Goal: Contribute content: Add original content to the website for others to see

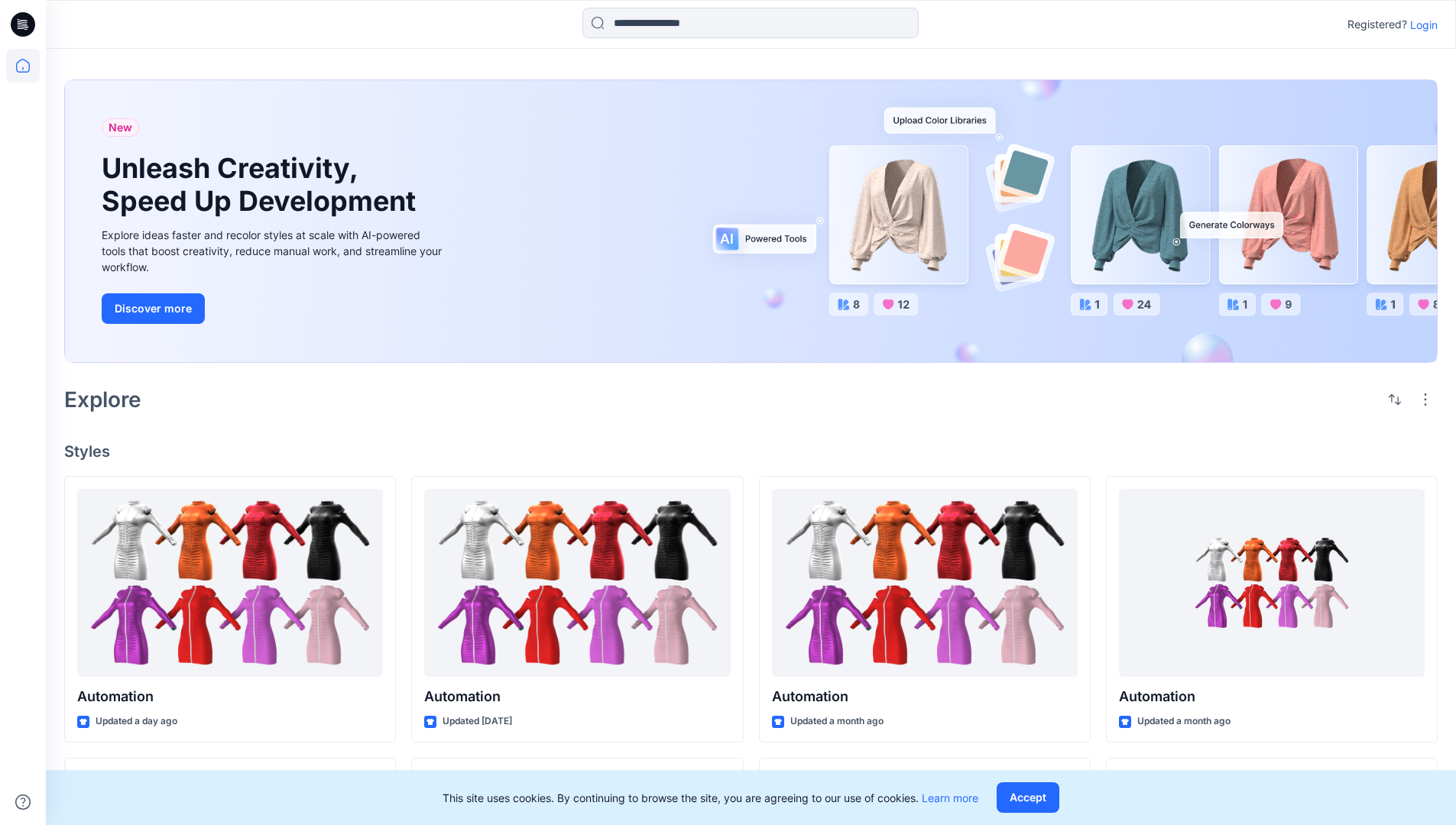
click at [1420, 24] on p "Login" at bounding box center [1423, 24] width 27 height 16
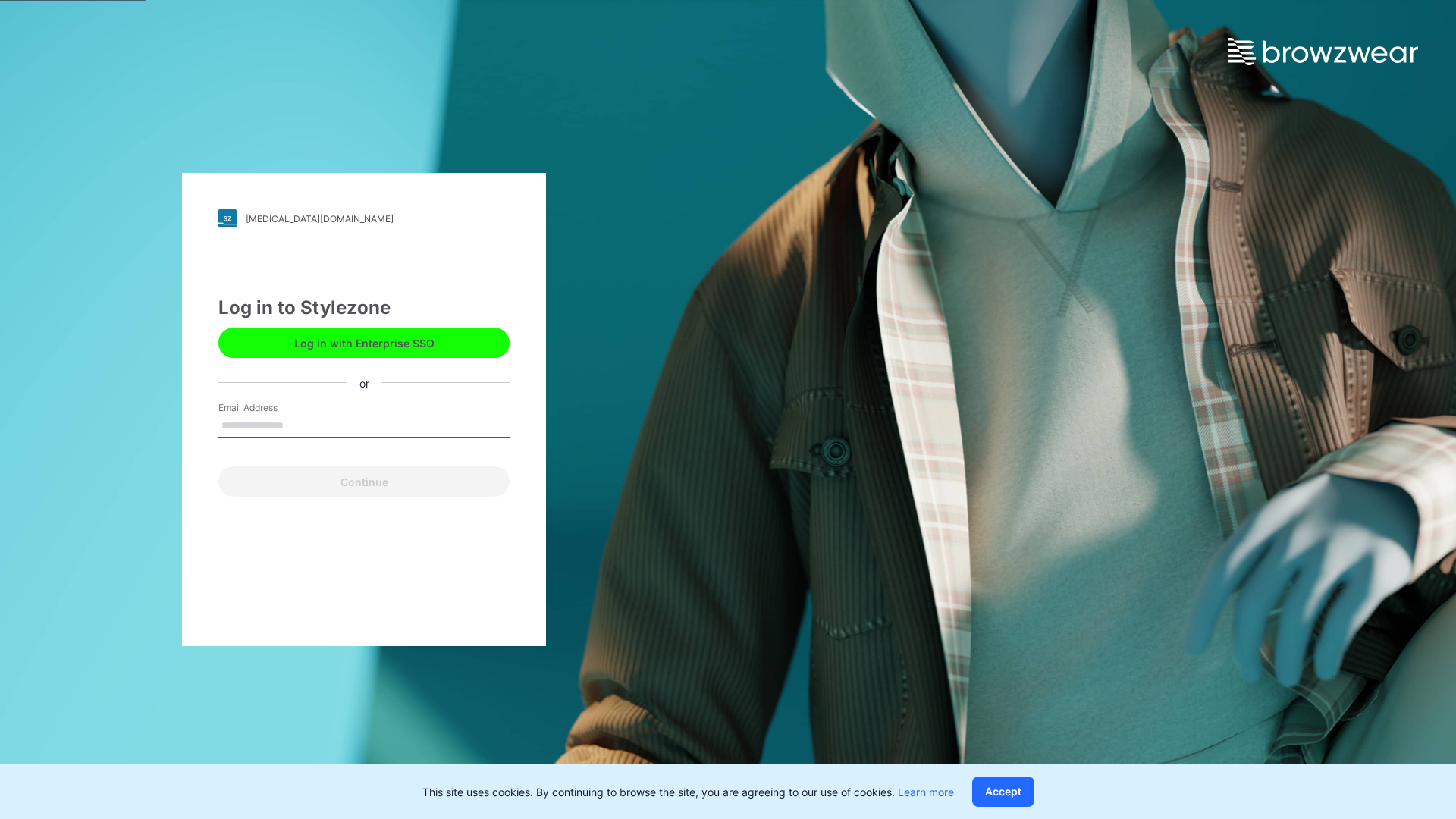
click at [300, 425] on input "Email Address" at bounding box center [364, 427] width 291 height 23
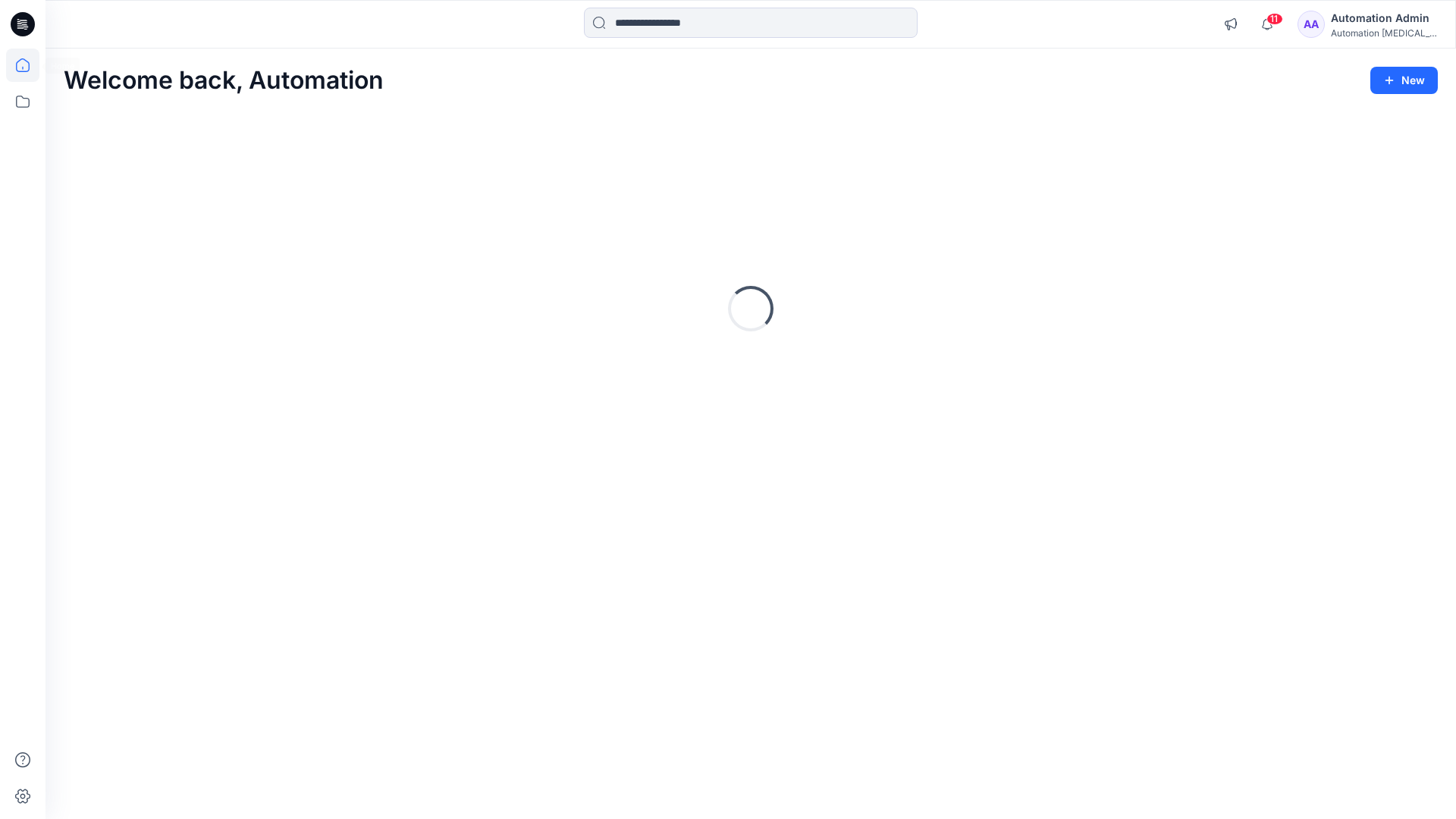
click at [29, 66] on icon at bounding box center [23, 66] width 13 height 13
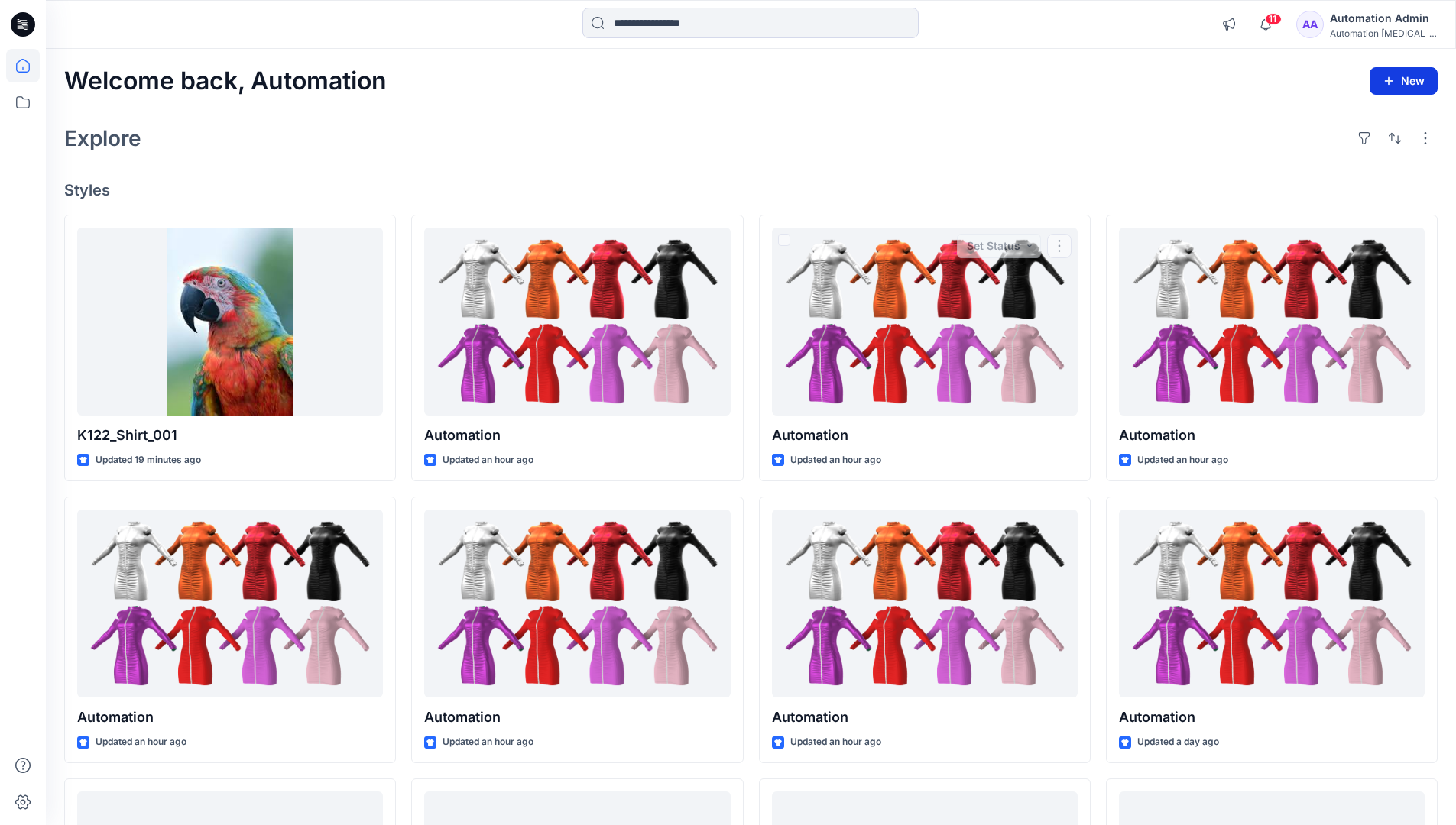
click at [1412, 87] on button "New" at bounding box center [1404, 81] width 68 height 27
click at [1342, 116] on p "New Style" at bounding box center [1355, 118] width 51 height 18
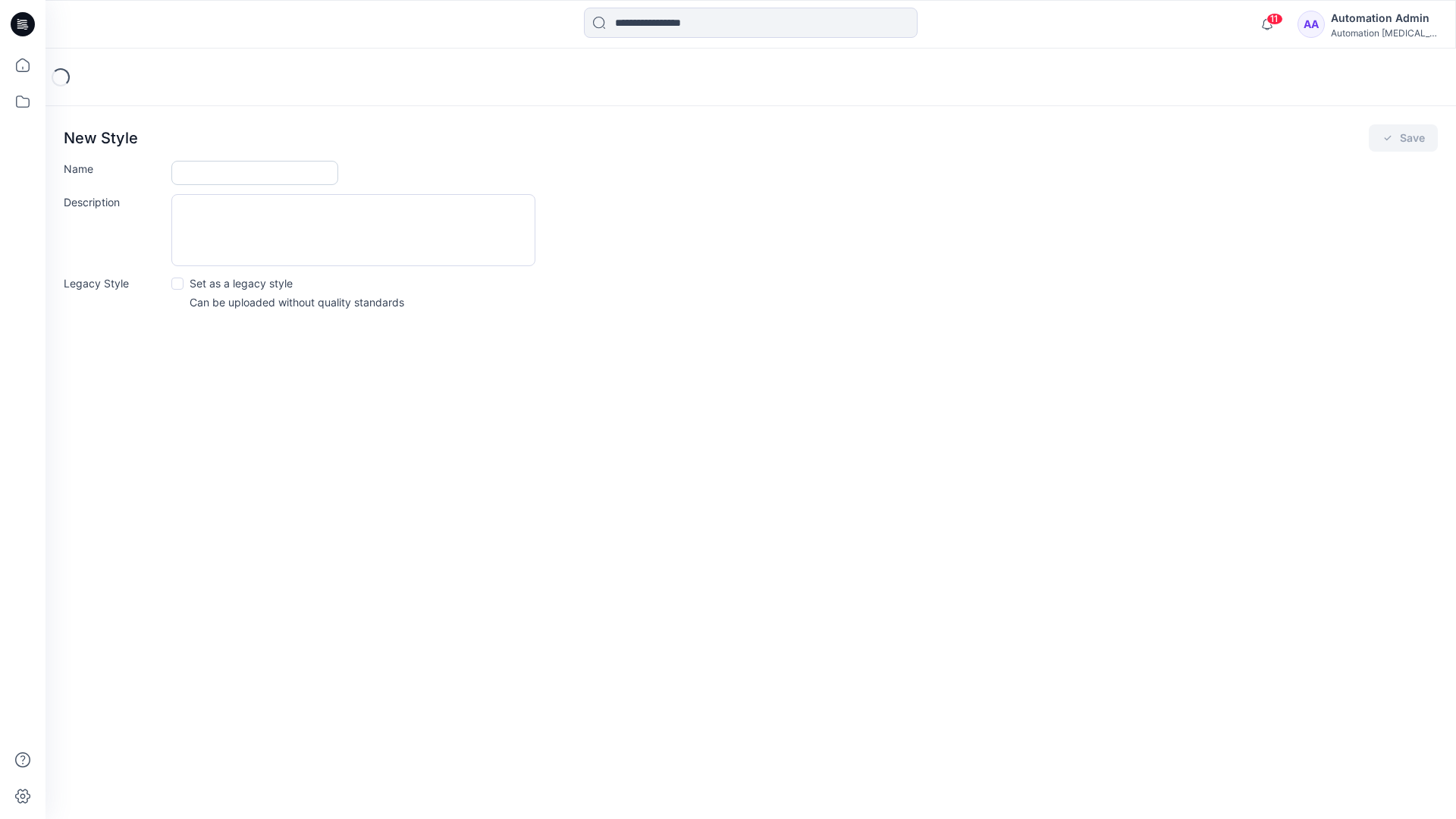
click at [226, 167] on input "Name" at bounding box center [254, 172] width 167 height 24
type input "**********"
click at [1399, 140] on button "Save" at bounding box center [1404, 138] width 69 height 27
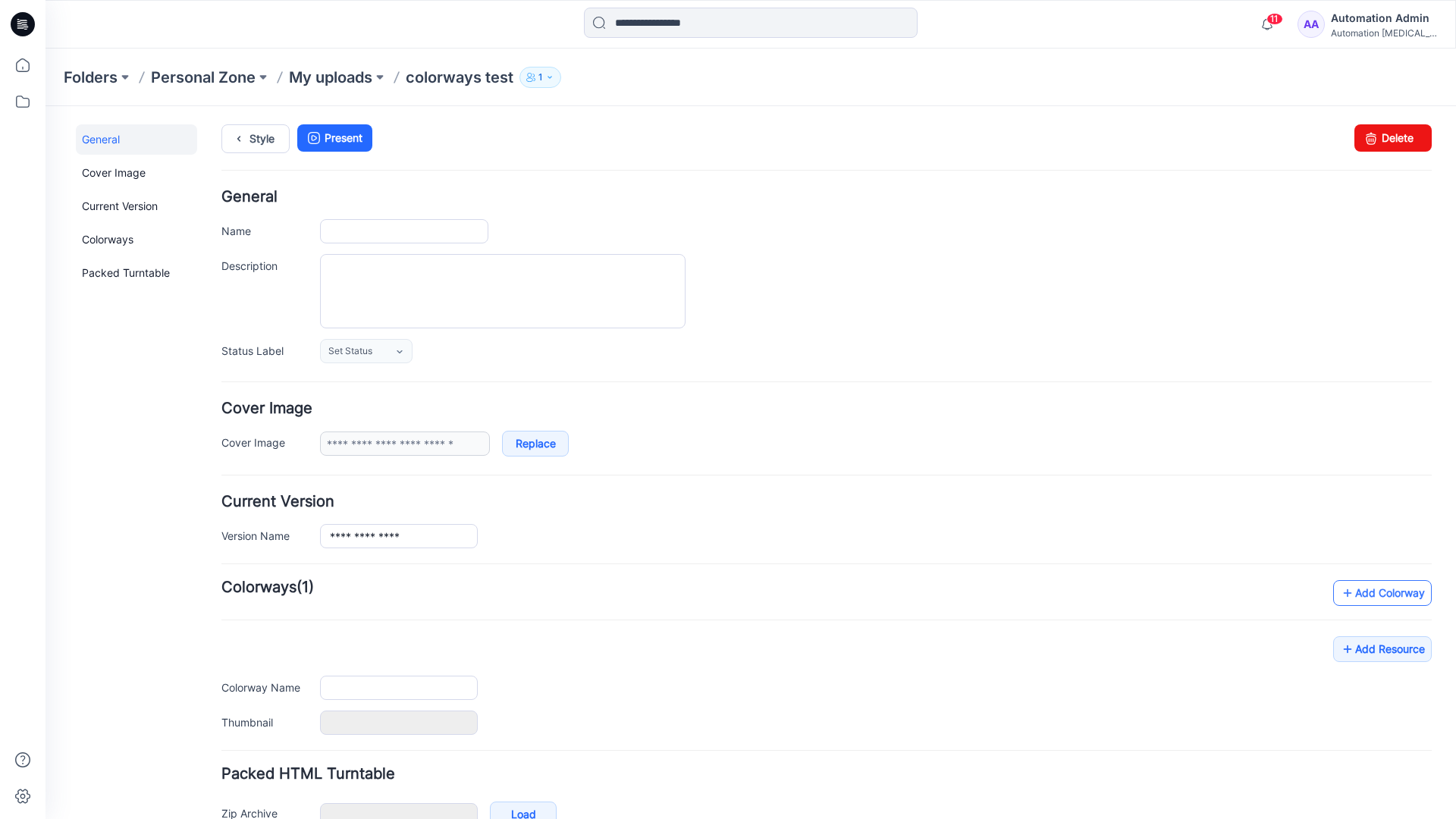
click at [1361, 598] on link "Add Colorway" at bounding box center [1383, 593] width 98 height 26
type input "**********"
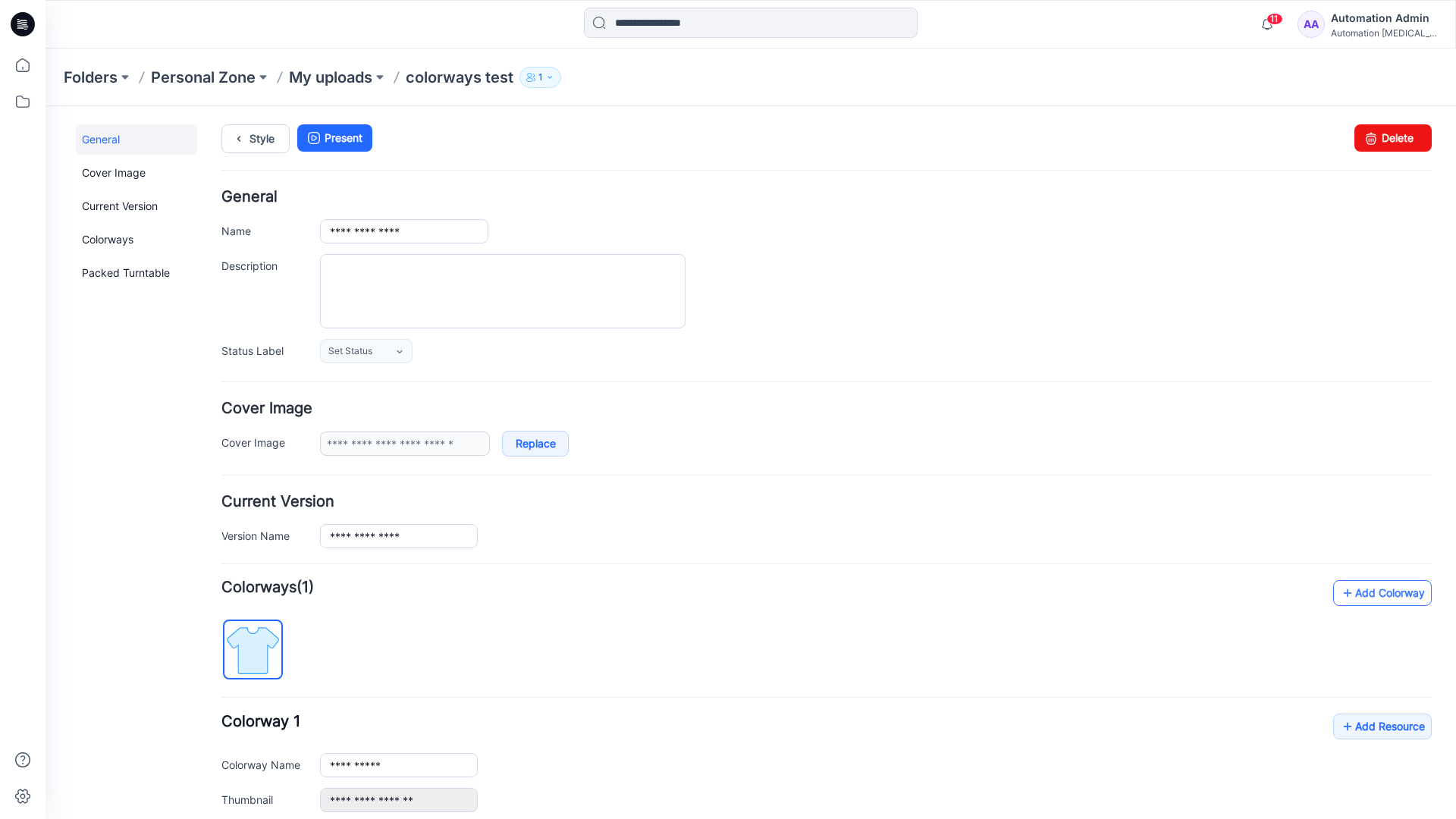
click at [1360, 594] on link "Add Colorway" at bounding box center [1383, 593] width 98 height 26
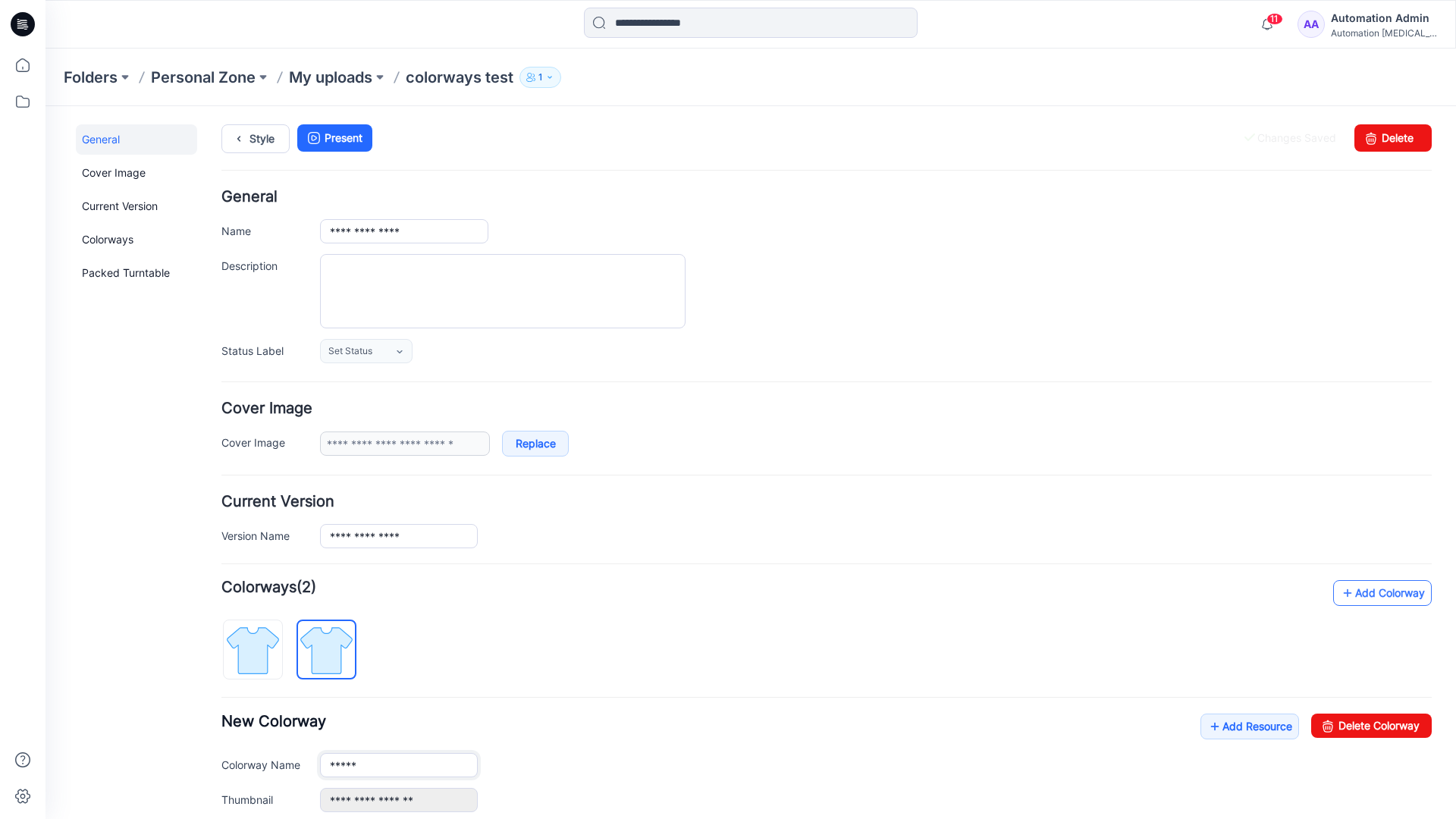
type input "**********"
click at [338, 648] on img at bounding box center [326, 649] width 57 height 57
click at [377, 768] on input "**********" at bounding box center [399, 765] width 158 height 24
click at [399, 764] on input "**********" at bounding box center [399, 765] width 158 height 24
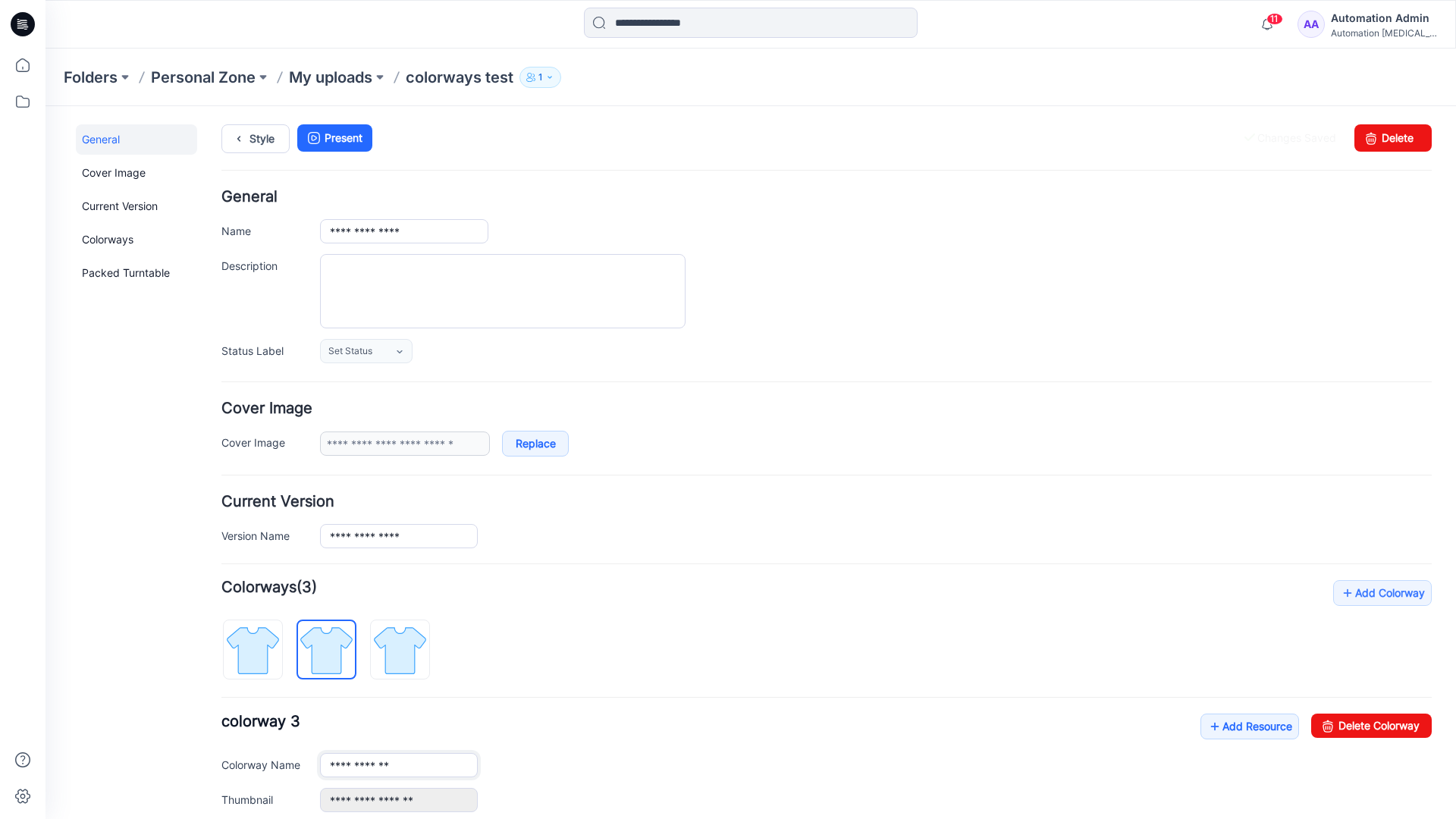
click at [399, 764] on input "**********" at bounding box center [399, 765] width 158 height 24
type input "*"
click at [269, 640] on img at bounding box center [252, 649] width 57 height 57
click at [1242, 728] on link "Add Resource" at bounding box center [1250, 727] width 98 height 26
type input "**********"
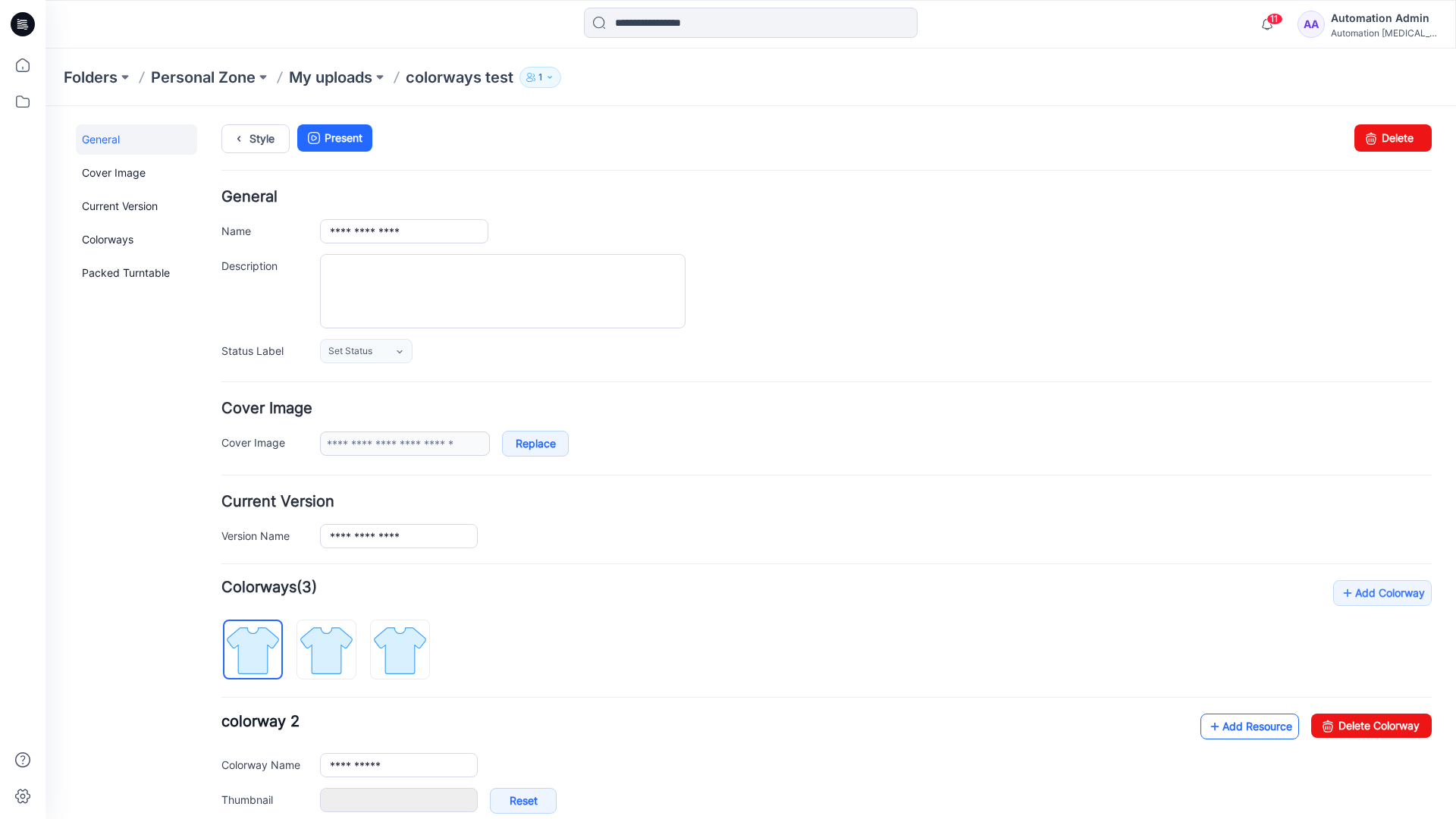
type input "**********"
click at [304, 800] on link at bounding box center [304, 800] width 13 height 13
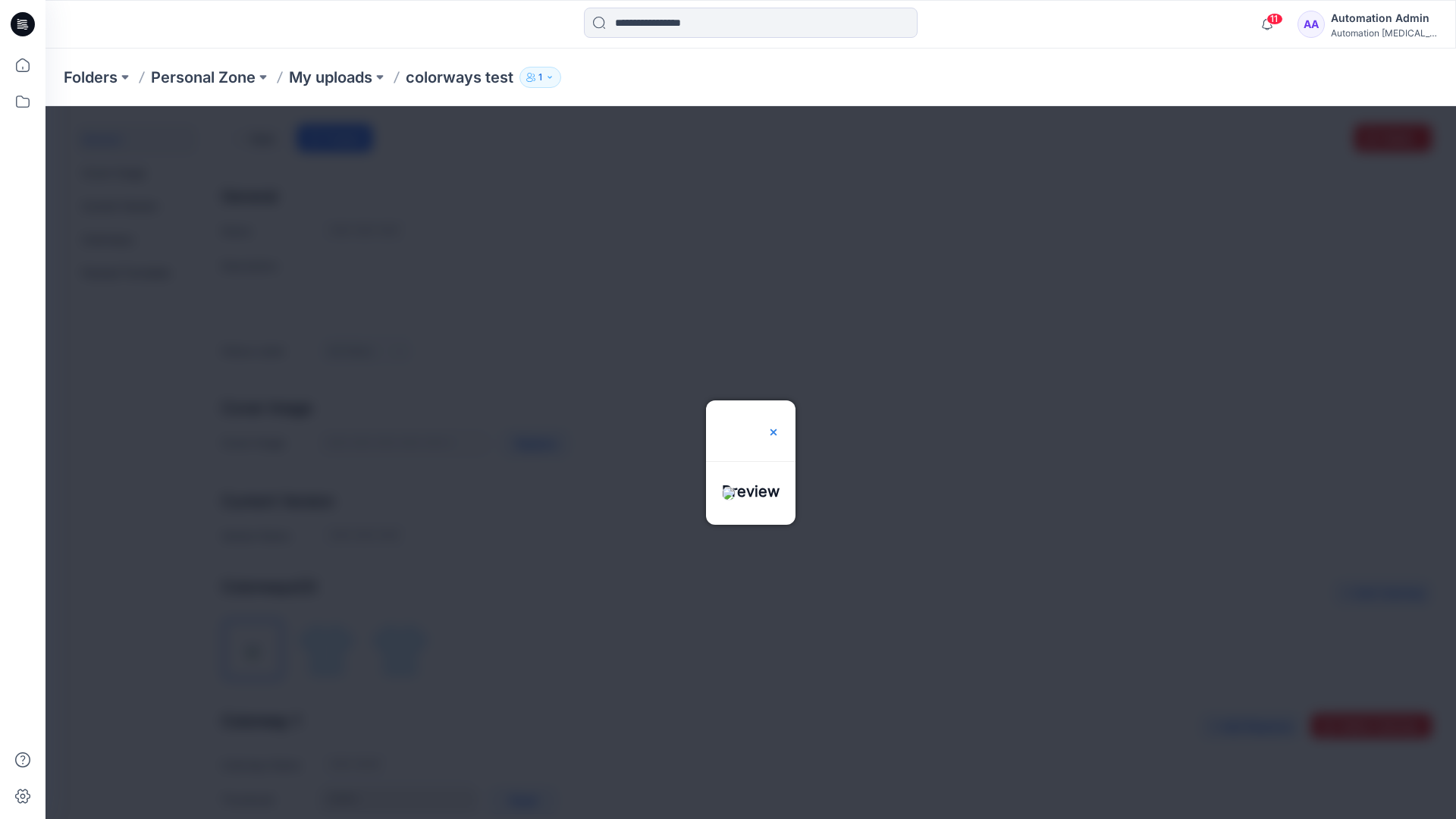
click at [780, 426] on img at bounding box center [774, 432] width 13 height 13
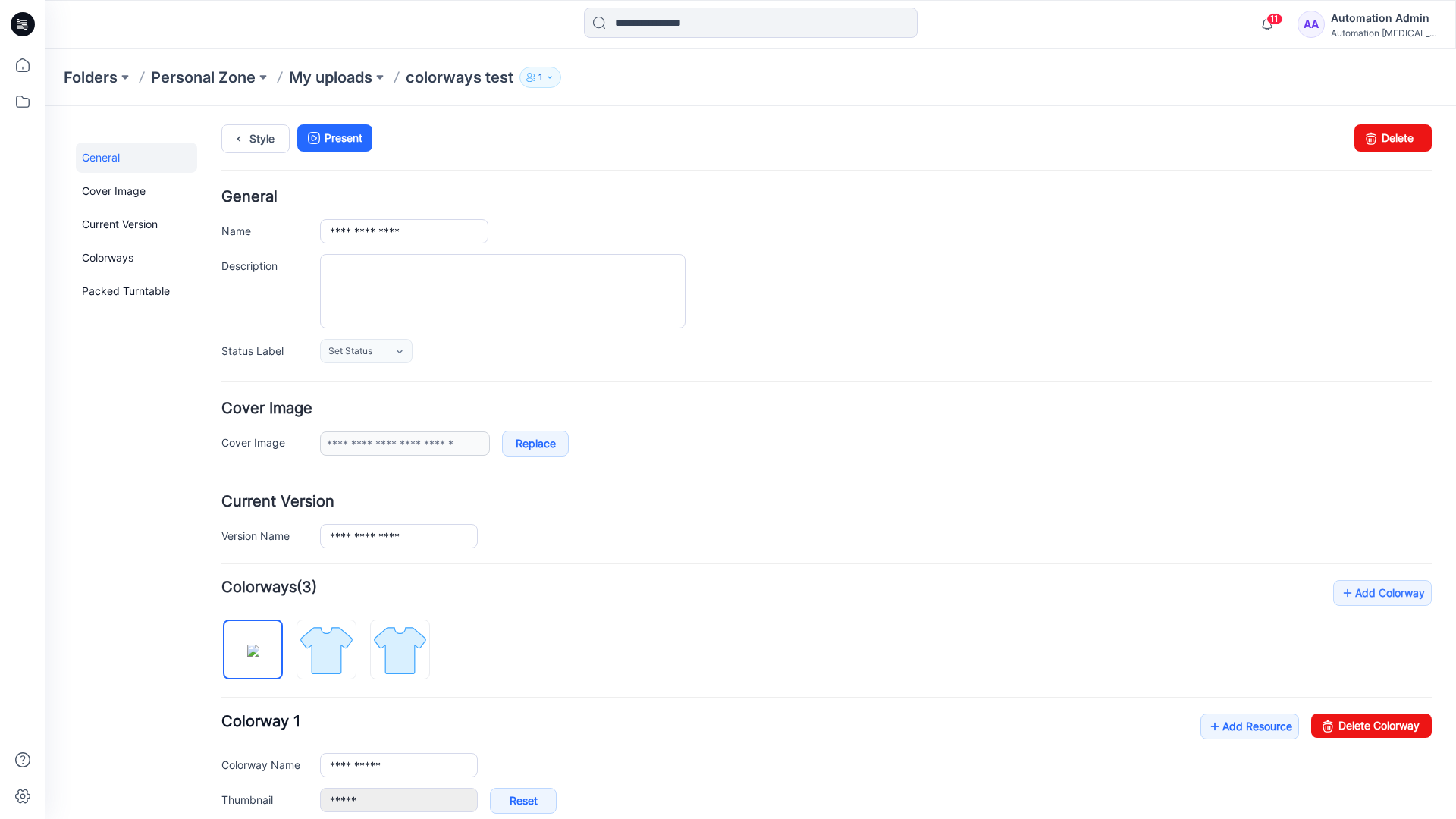
scroll to position [259, 0]
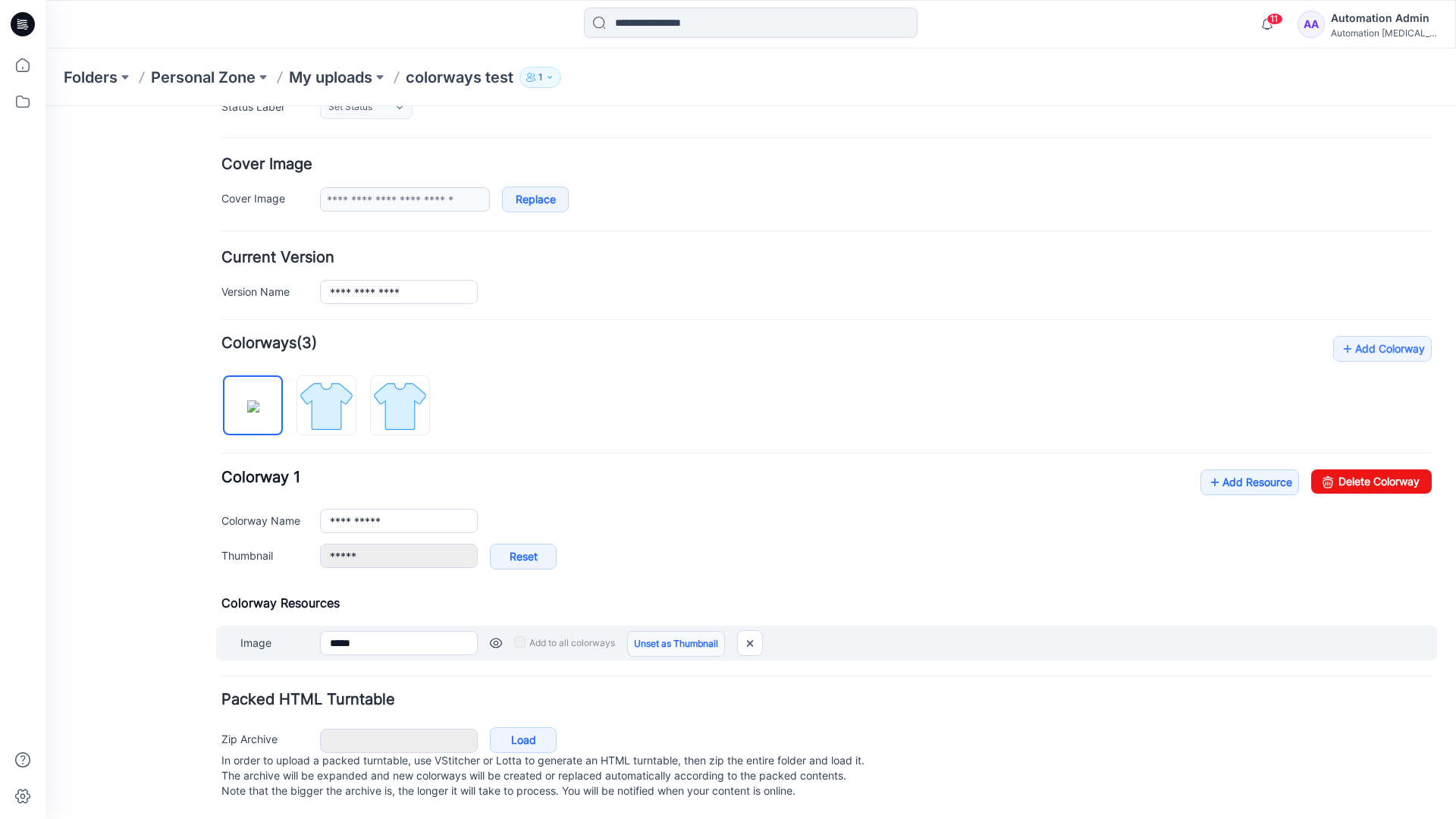
click at [671, 631] on link "Unset as Thumbnail" at bounding box center [676, 644] width 98 height 26
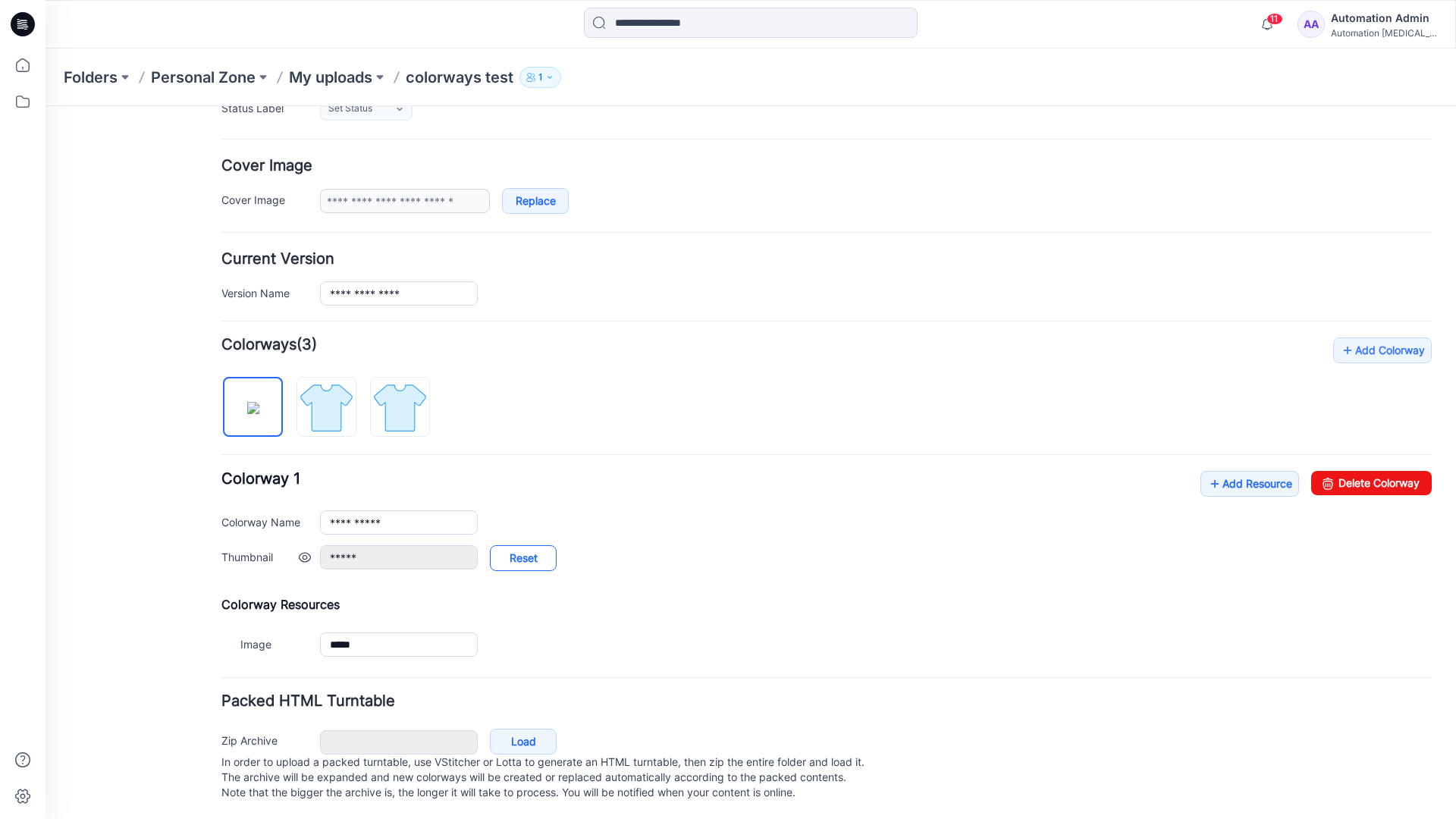
click at [523, 560] on link "Reset" at bounding box center [522, 558] width 66 height 26
type input "**********"
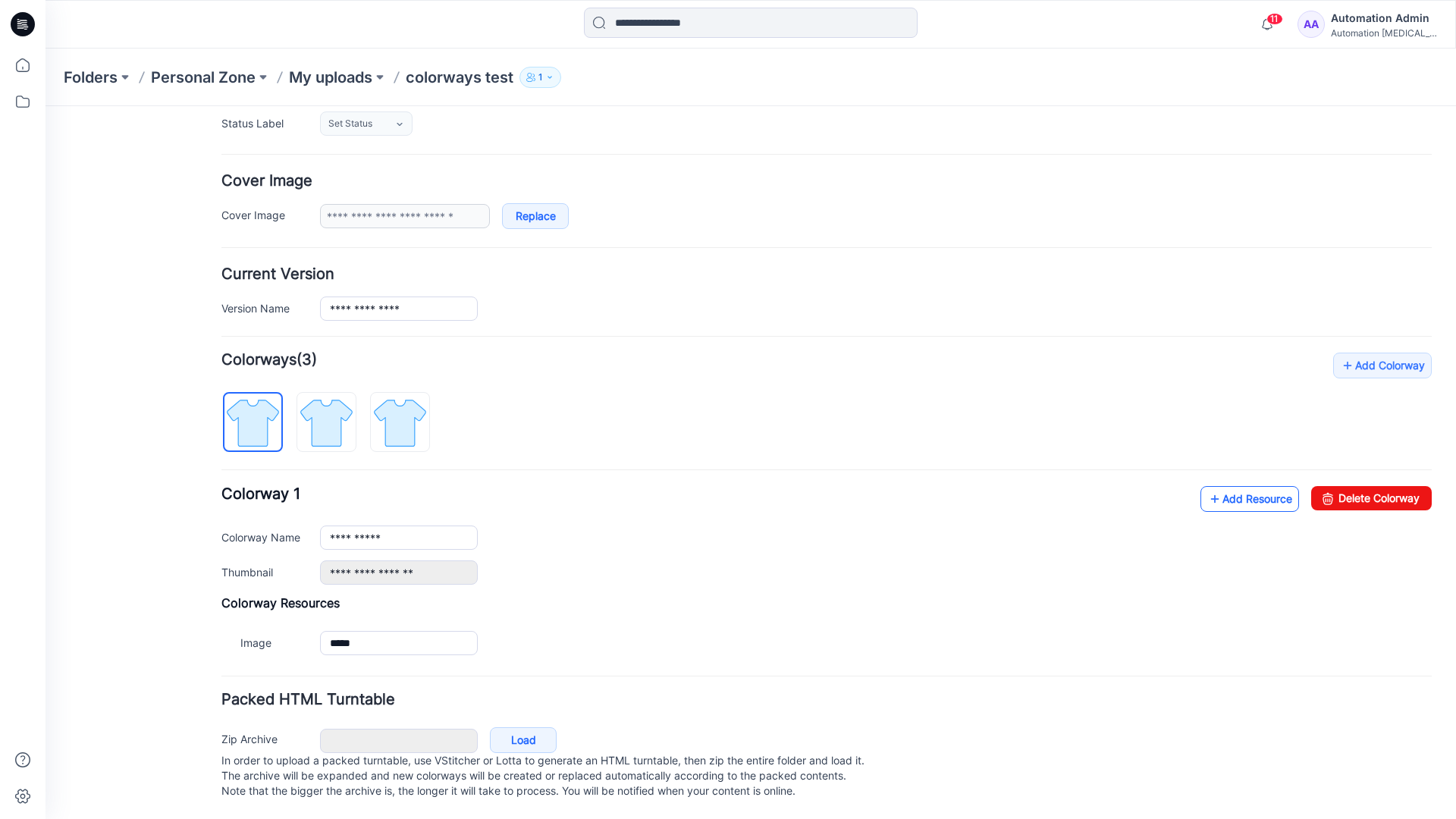
click at [1240, 487] on link "Add Resource" at bounding box center [1250, 499] width 98 height 26
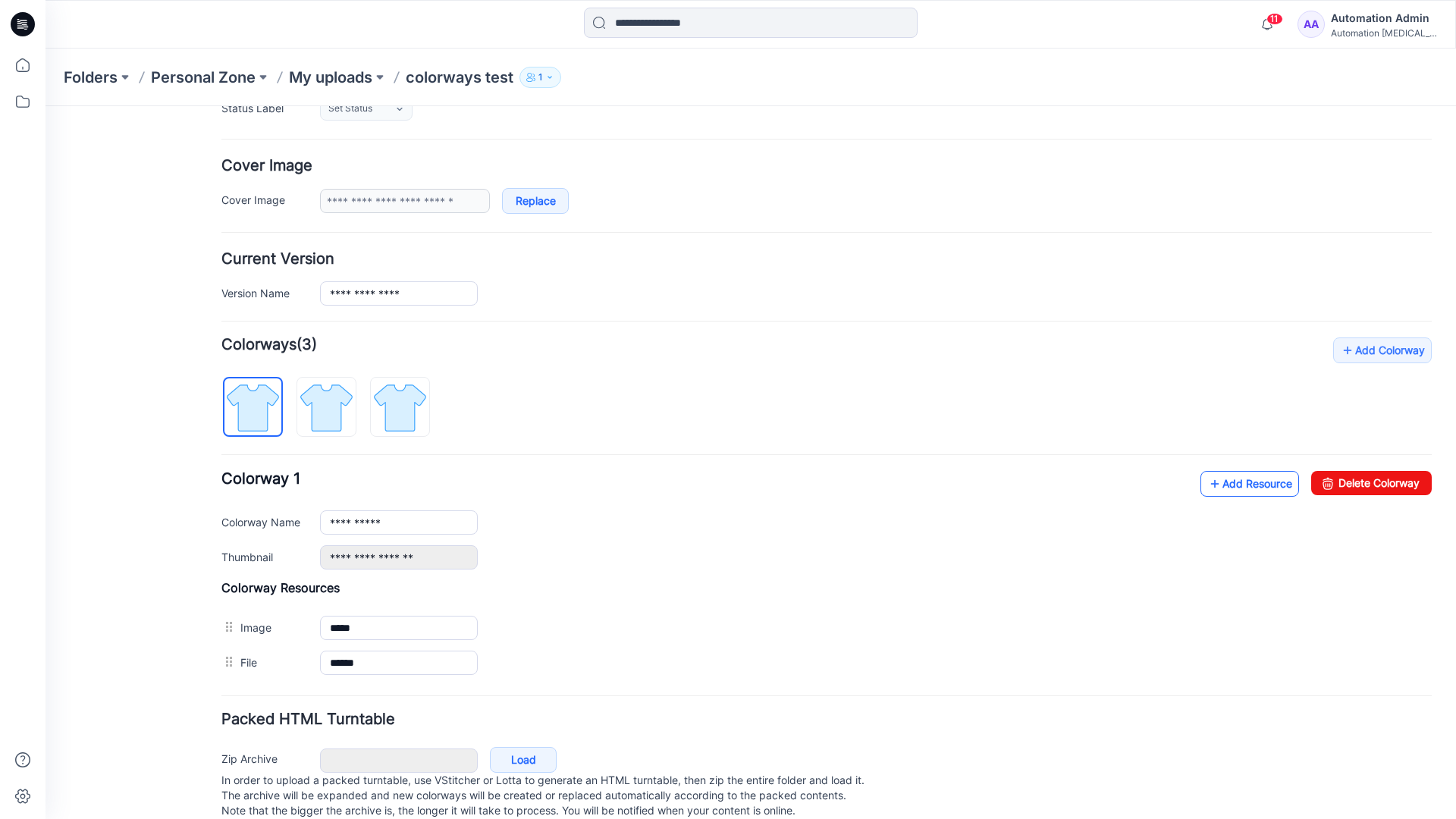
click at [1248, 484] on link "Add Resource" at bounding box center [1250, 484] width 98 height 26
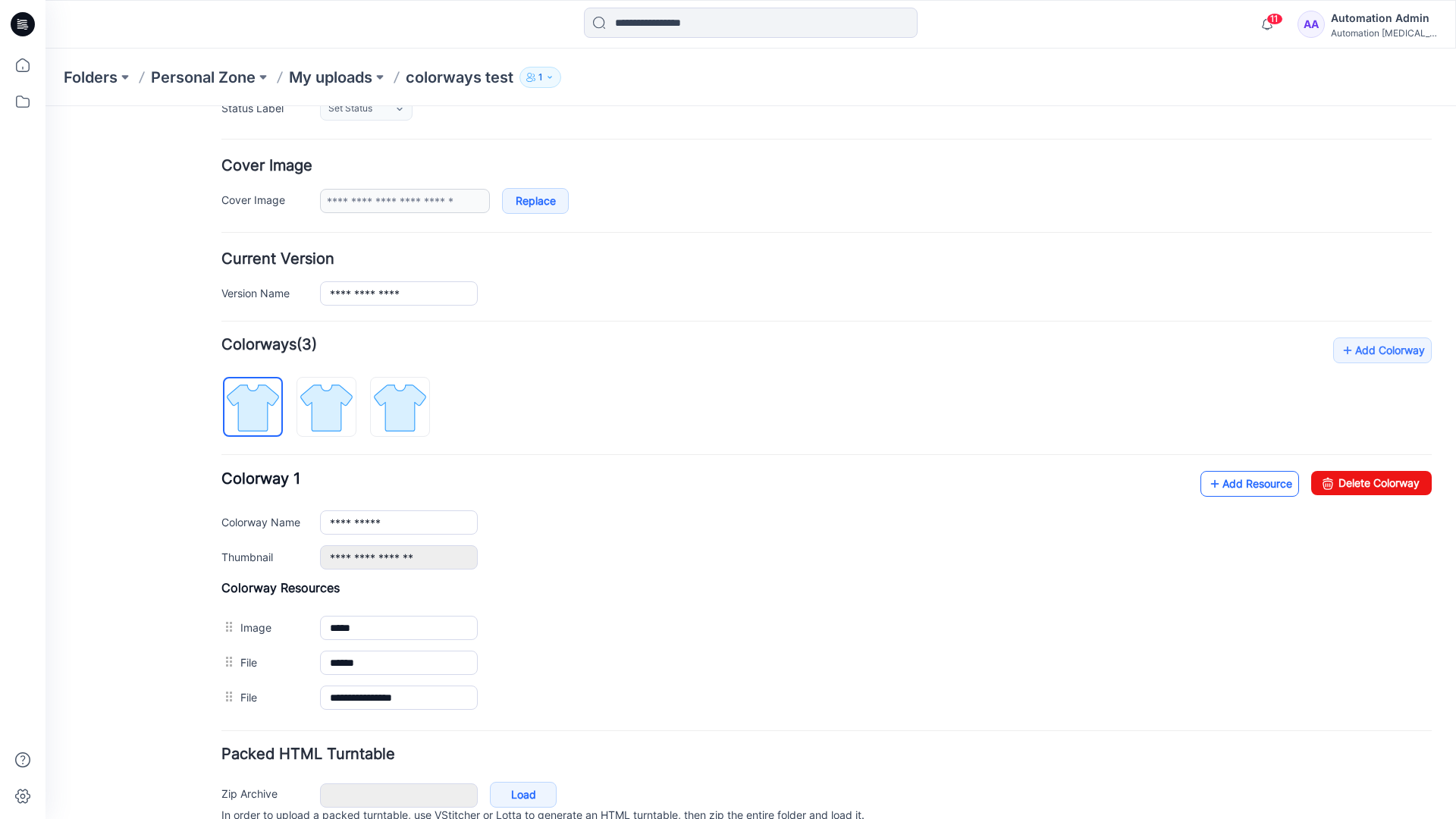
click at [1227, 484] on link "Add Resource" at bounding box center [1250, 484] width 98 height 26
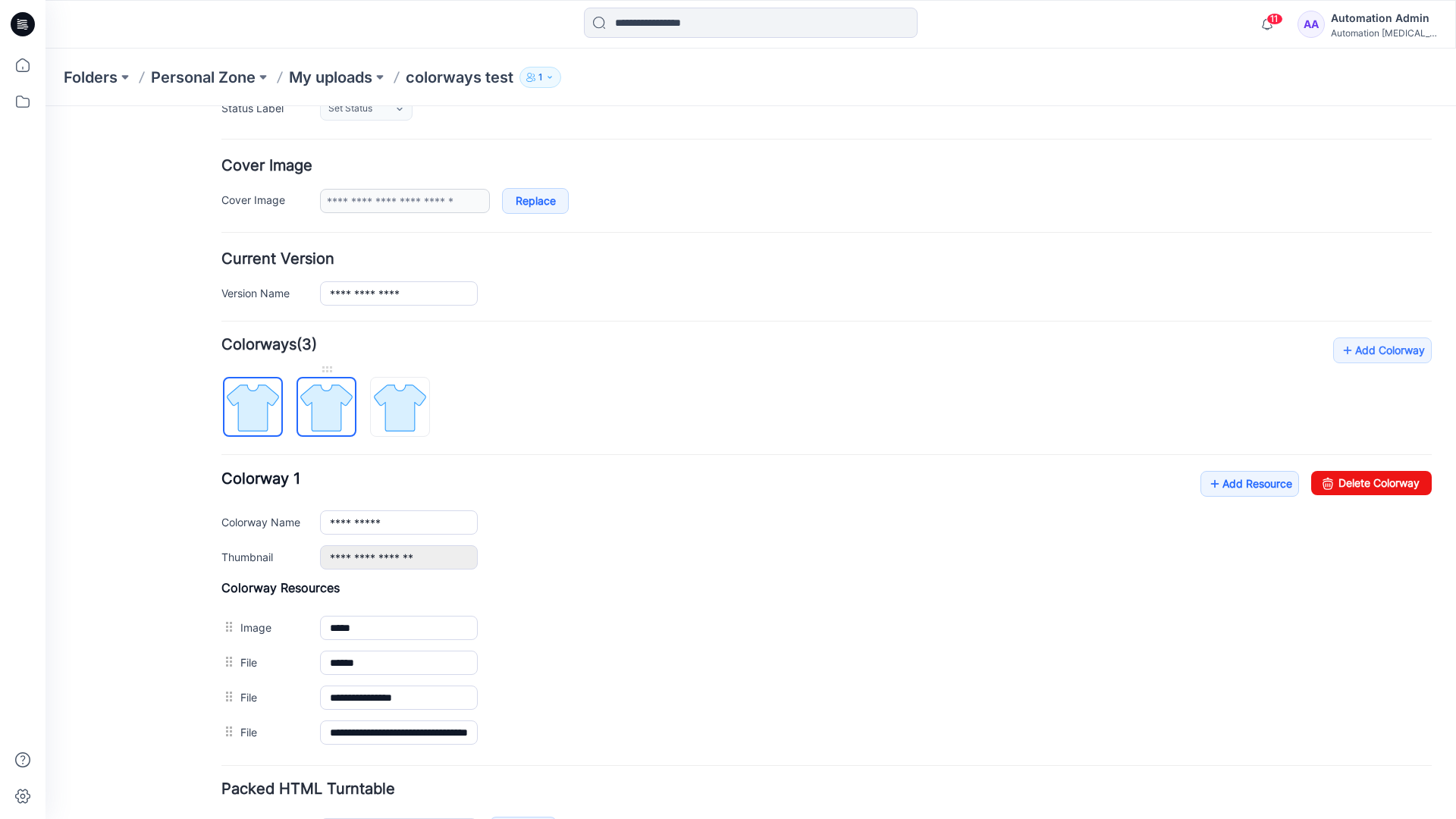
click at [340, 421] on img at bounding box center [326, 408] width 57 height 57
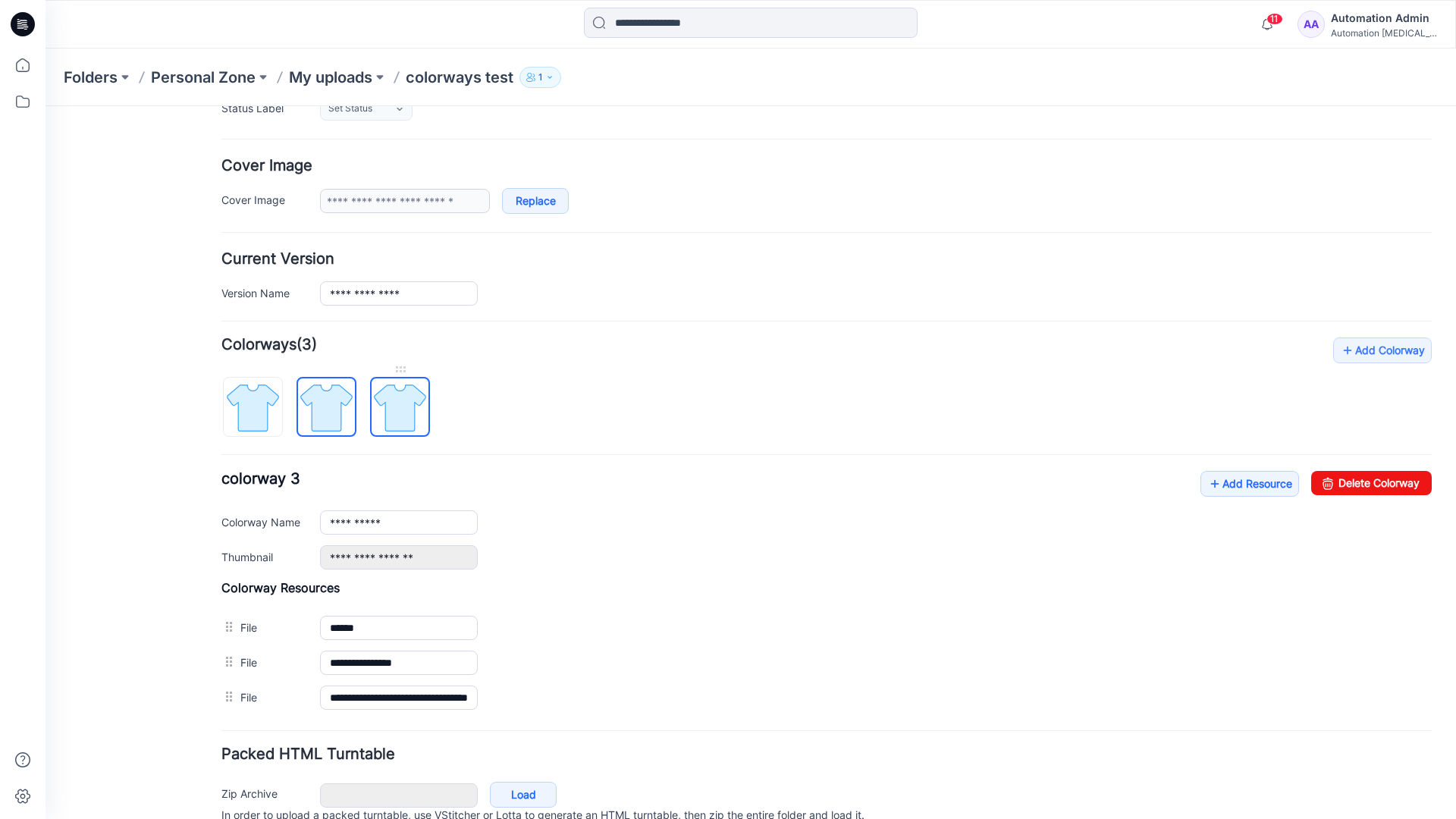
click at [418, 424] on img at bounding box center [400, 408] width 57 height 57
click at [342, 421] on img at bounding box center [326, 408] width 57 height 57
click at [273, 424] on img at bounding box center [252, 408] width 57 height 57
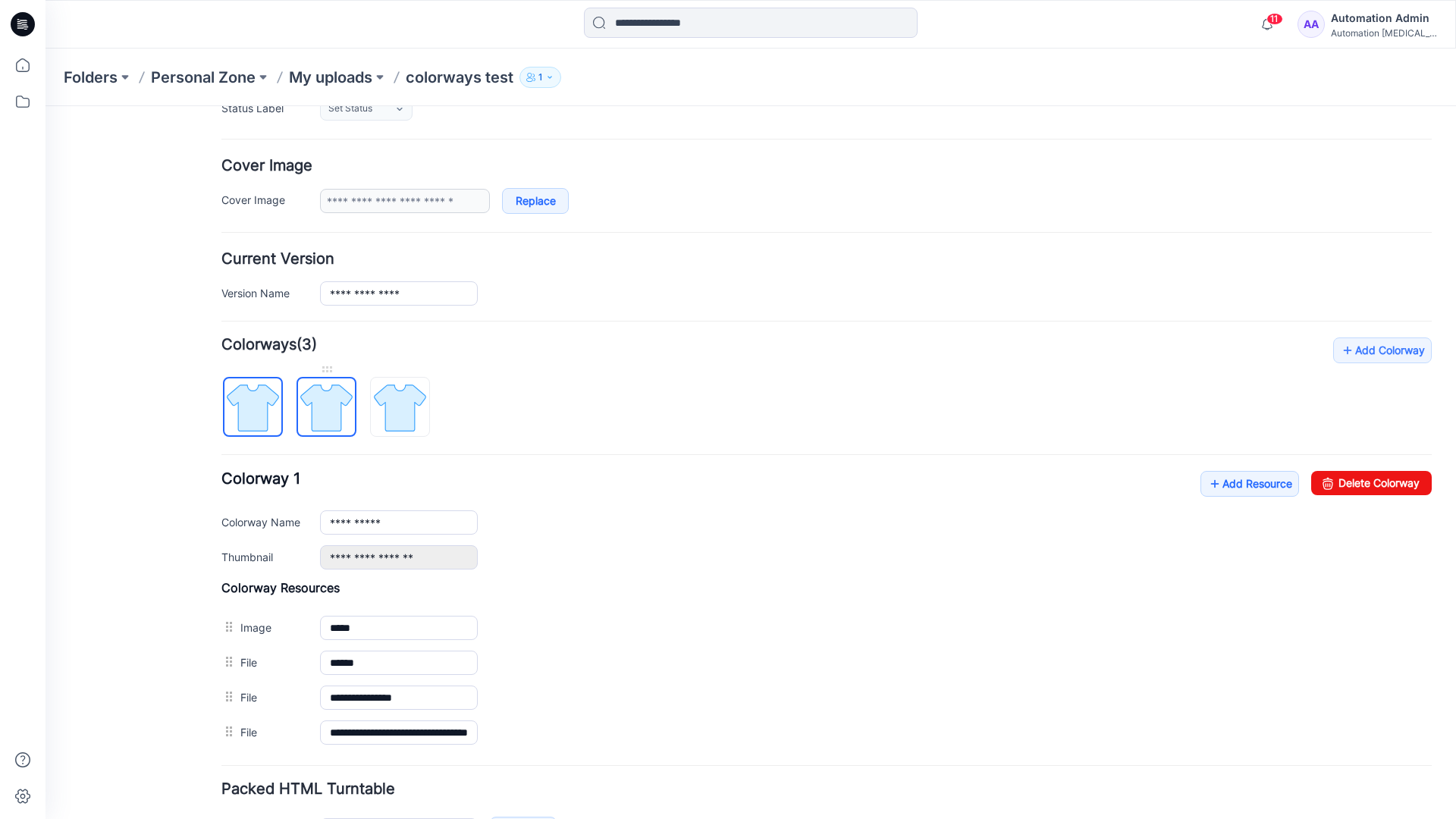
click at [320, 406] on img at bounding box center [326, 408] width 57 height 57
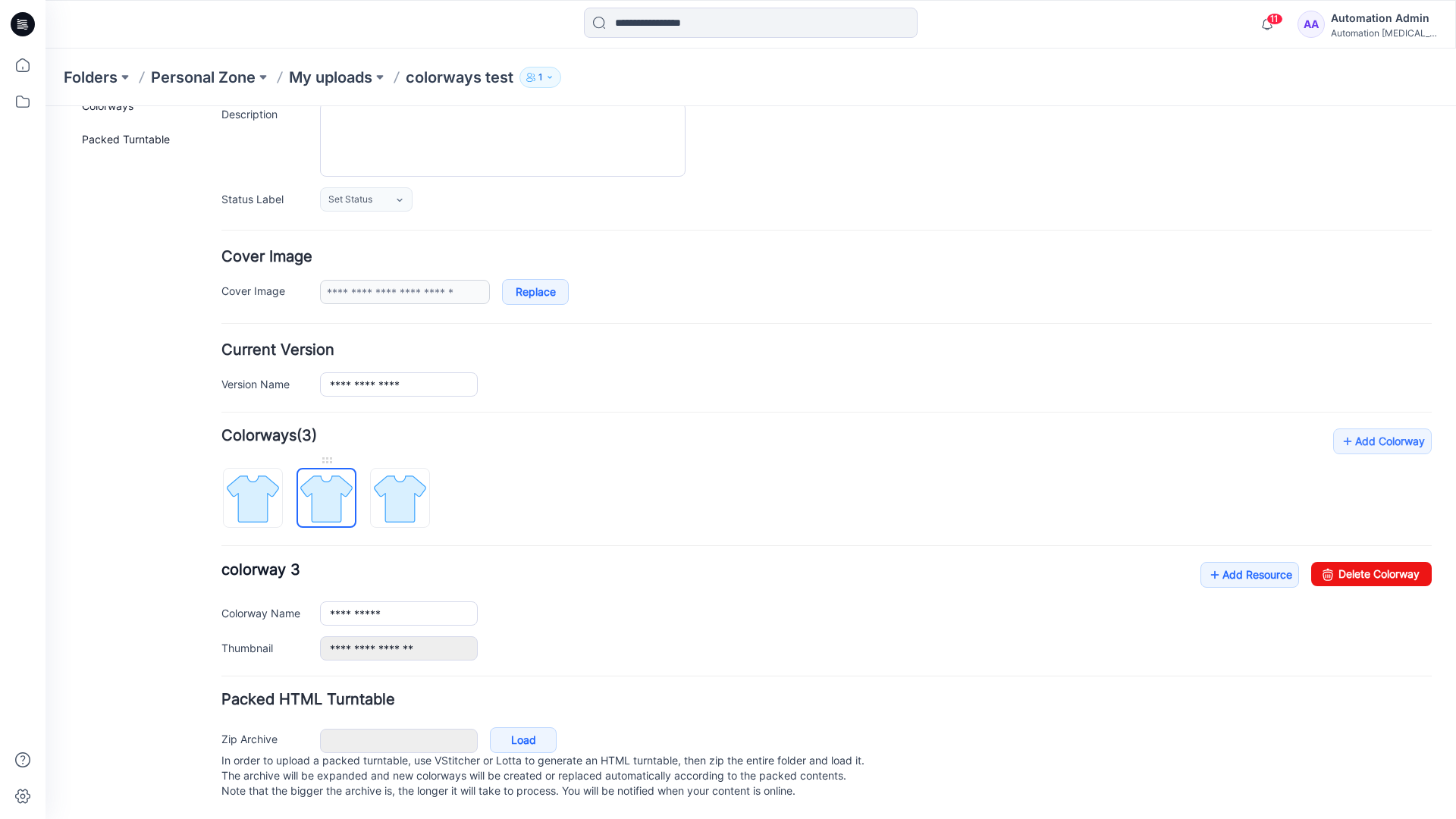
scroll to position [167, 0]
click at [400, 483] on img at bounding box center [400, 498] width 57 height 57
click at [321, 483] on img at bounding box center [326, 498] width 57 height 57
click at [393, 483] on img at bounding box center [400, 498] width 57 height 57
click at [326, 488] on img at bounding box center [326, 498] width 57 height 57
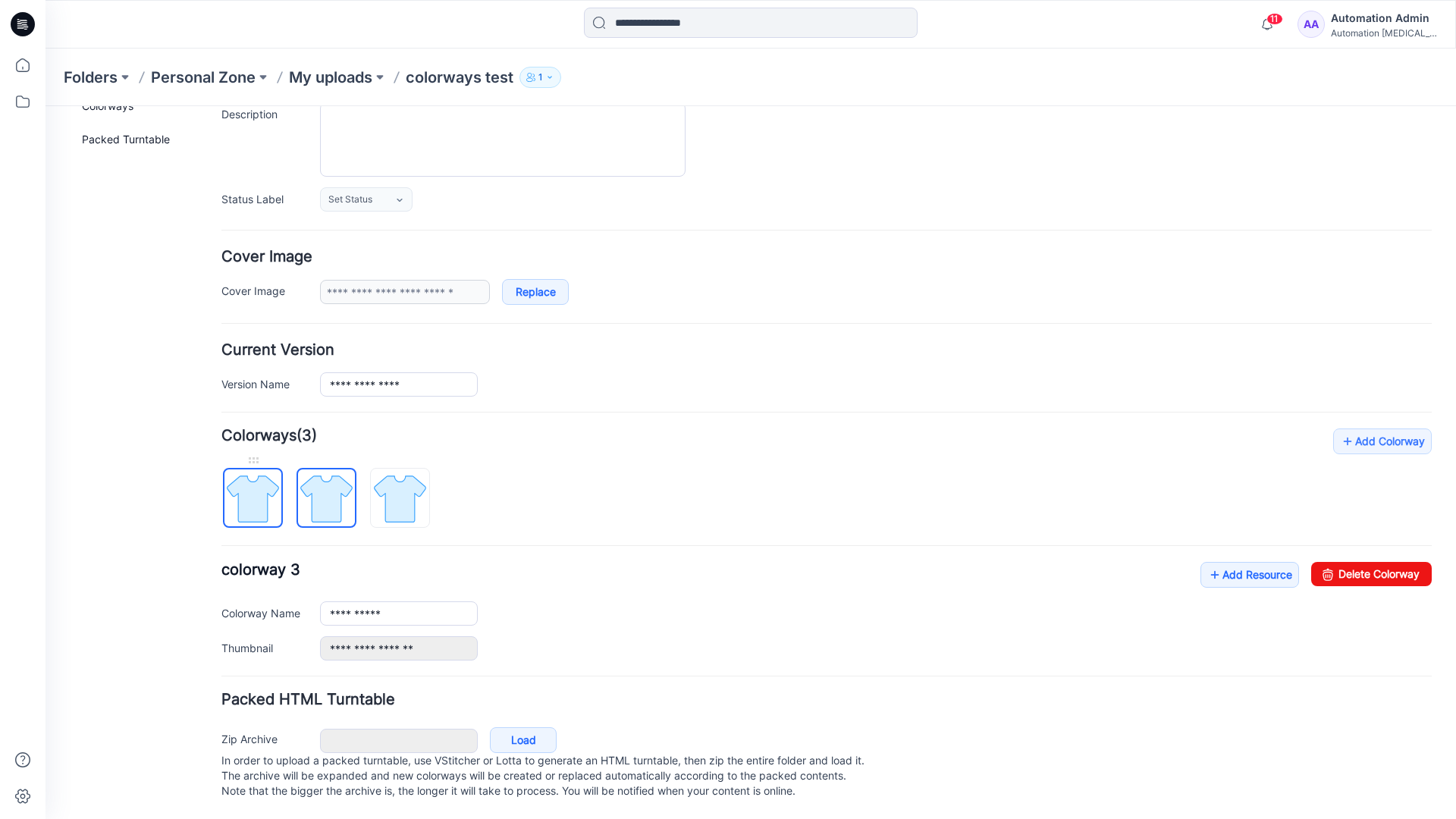
click at [263, 490] on img at bounding box center [252, 498] width 57 height 57
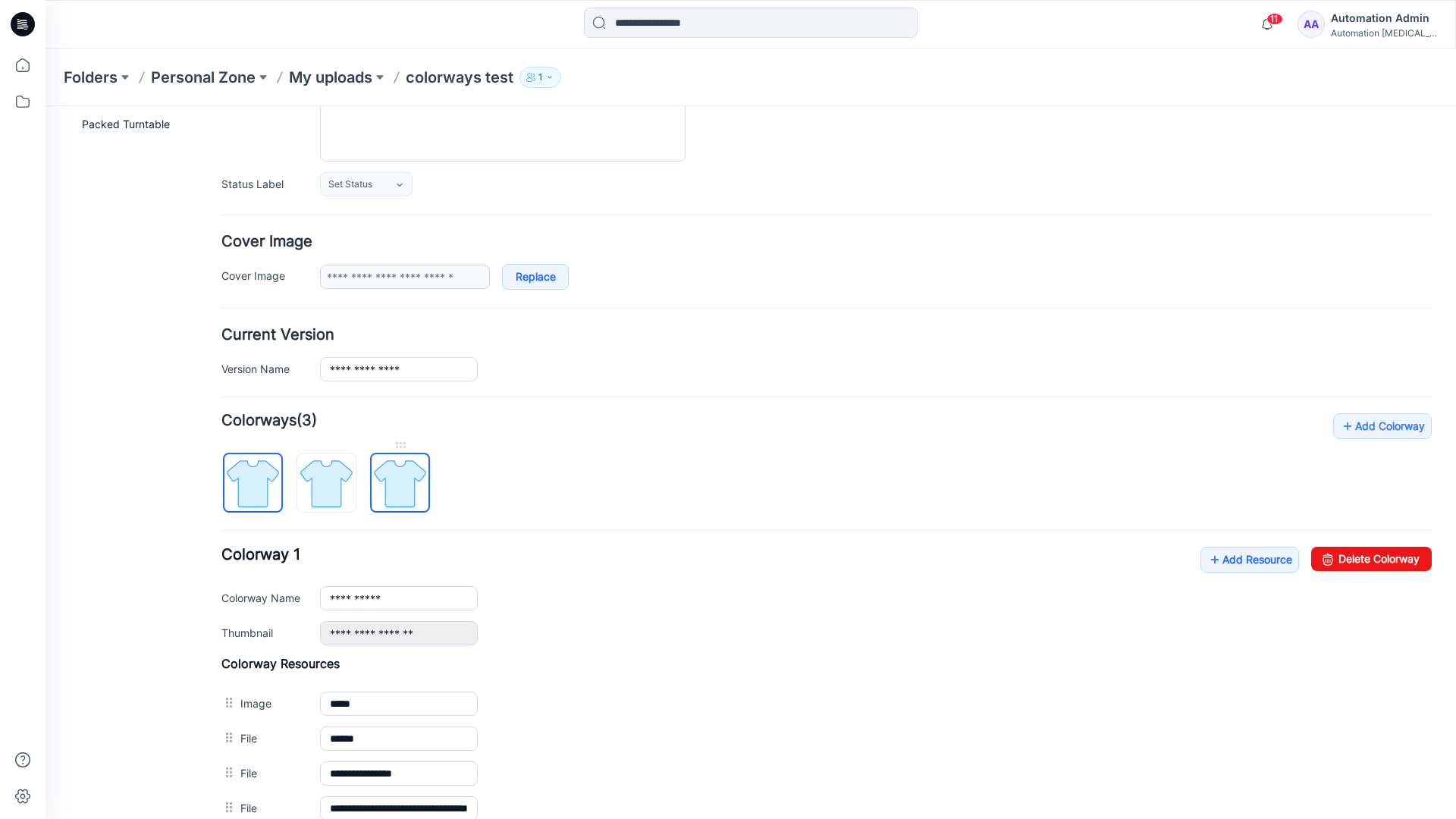
click at [397, 483] on img at bounding box center [400, 483] width 57 height 57
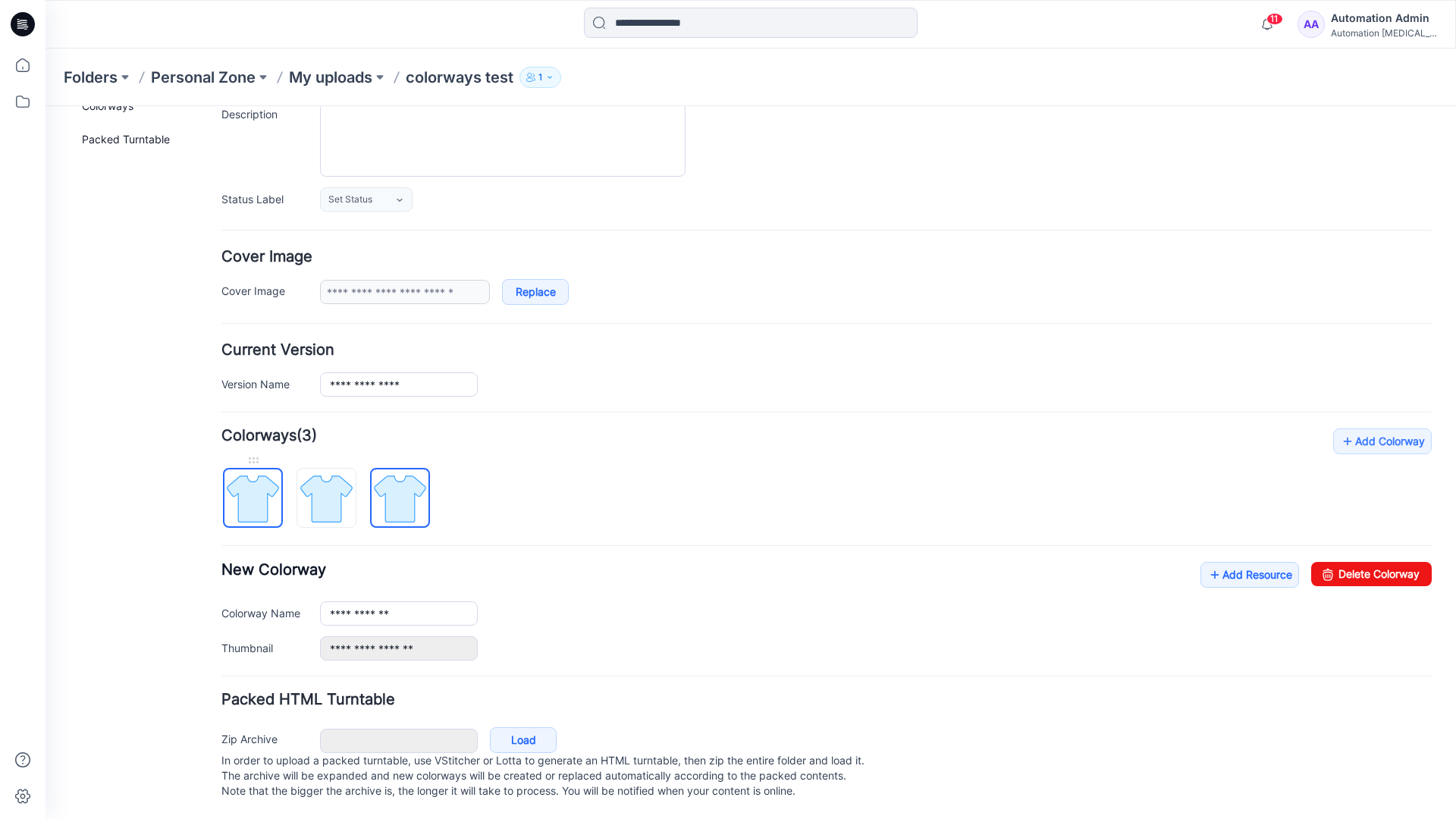
click at [269, 483] on img at bounding box center [252, 498] width 57 height 57
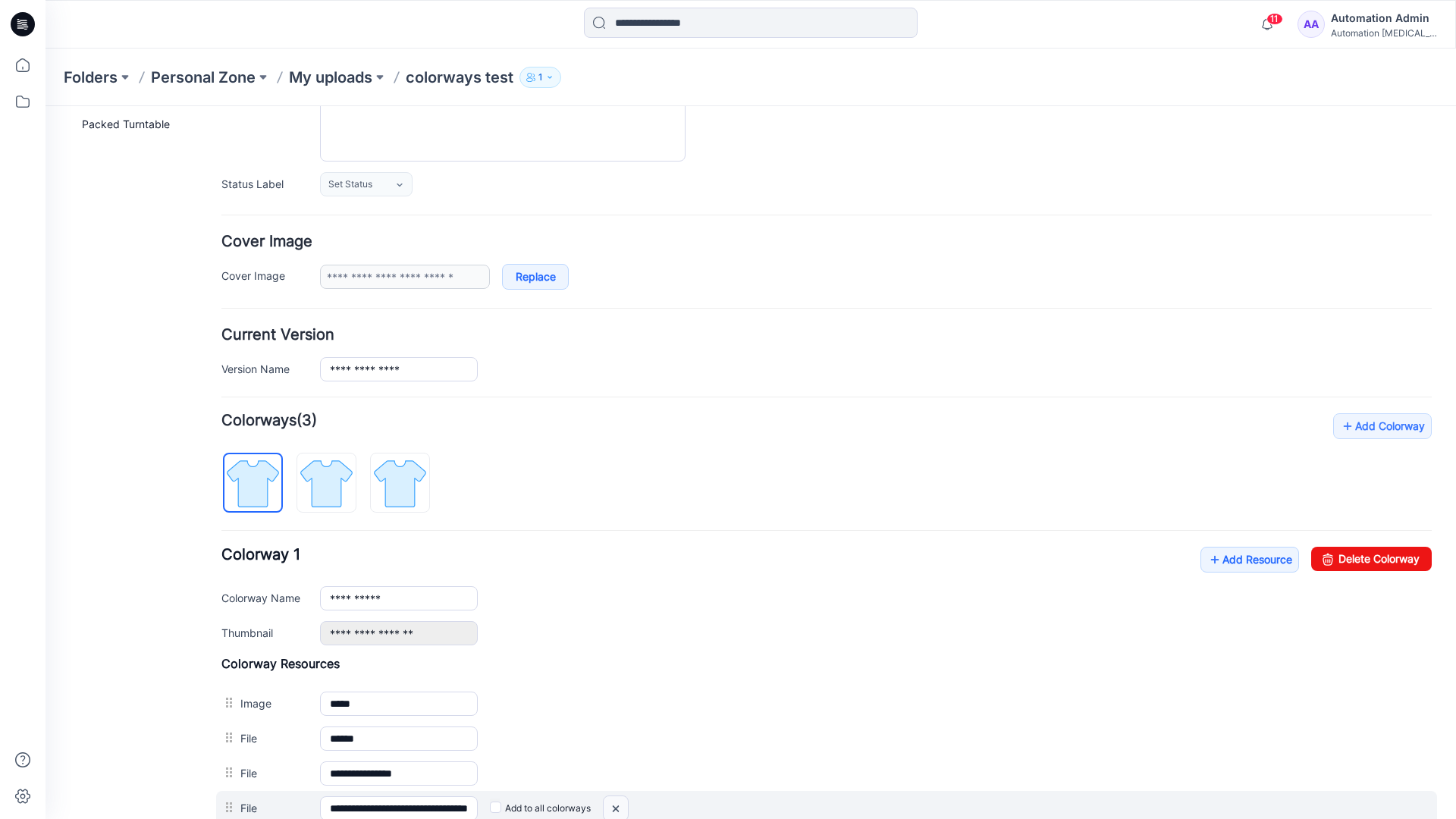
click at [619, 809] on img at bounding box center [616, 808] width 24 height 25
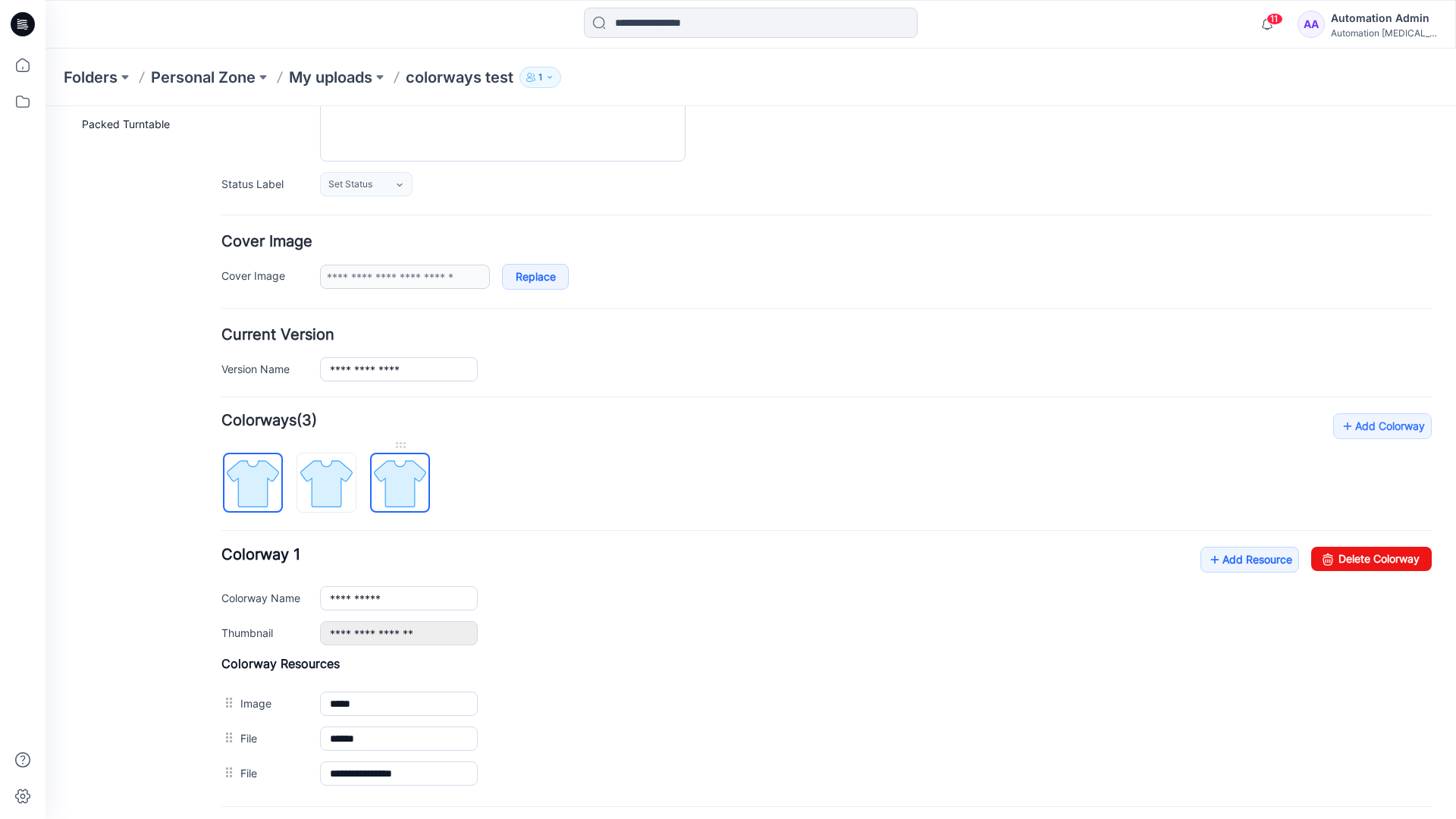
click at [398, 488] on img at bounding box center [400, 483] width 57 height 57
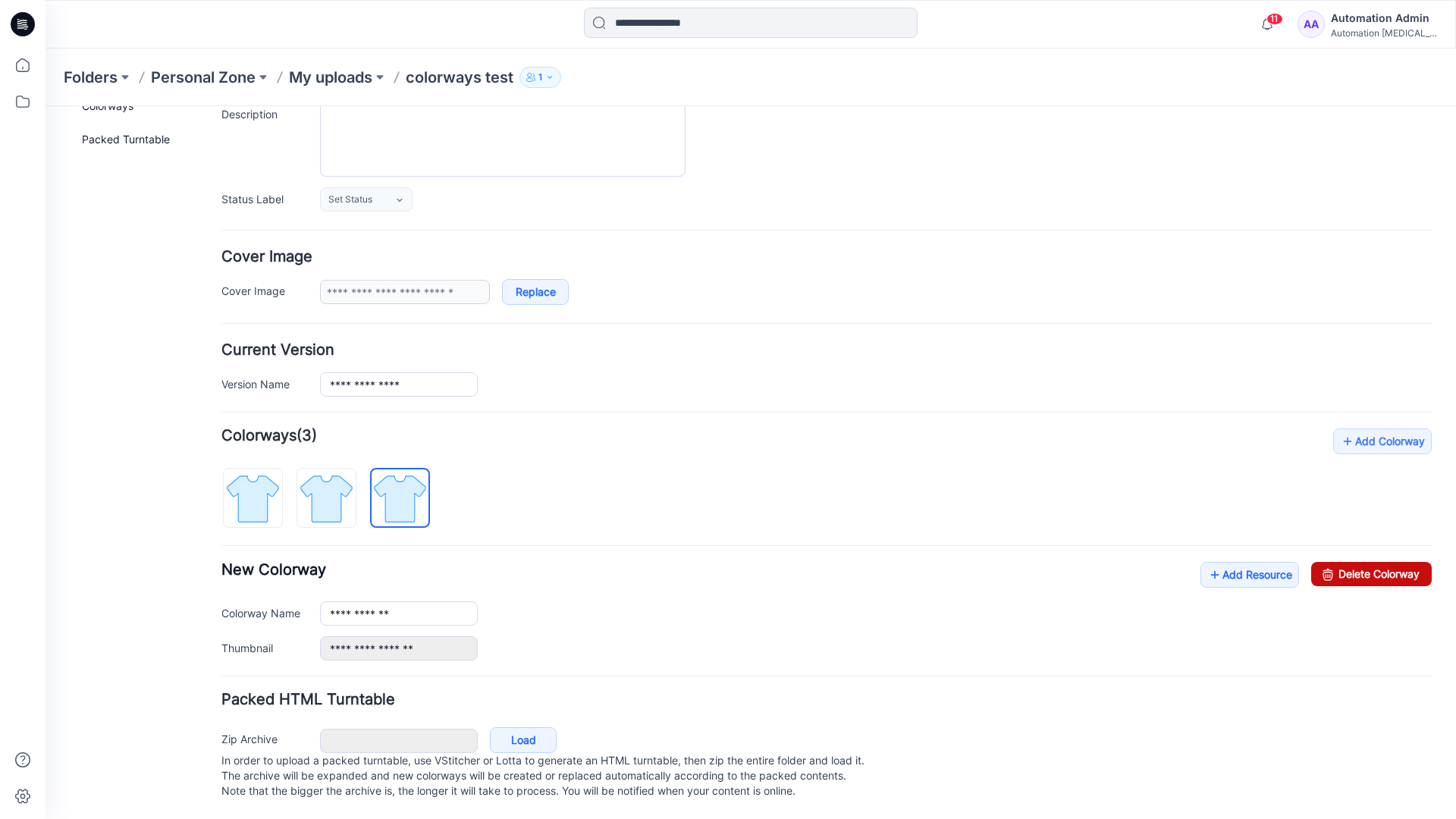
click at [1338, 562] on link "Delete Colorway" at bounding box center [1371, 573] width 120 height 24
click at [350, 476] on img at bounding box center [326, 498] width 57 height 57
click at [1385, 562] on link "Delete Colorway" at bounding box center [1371, 573] width 120 height 24
type input "**********"
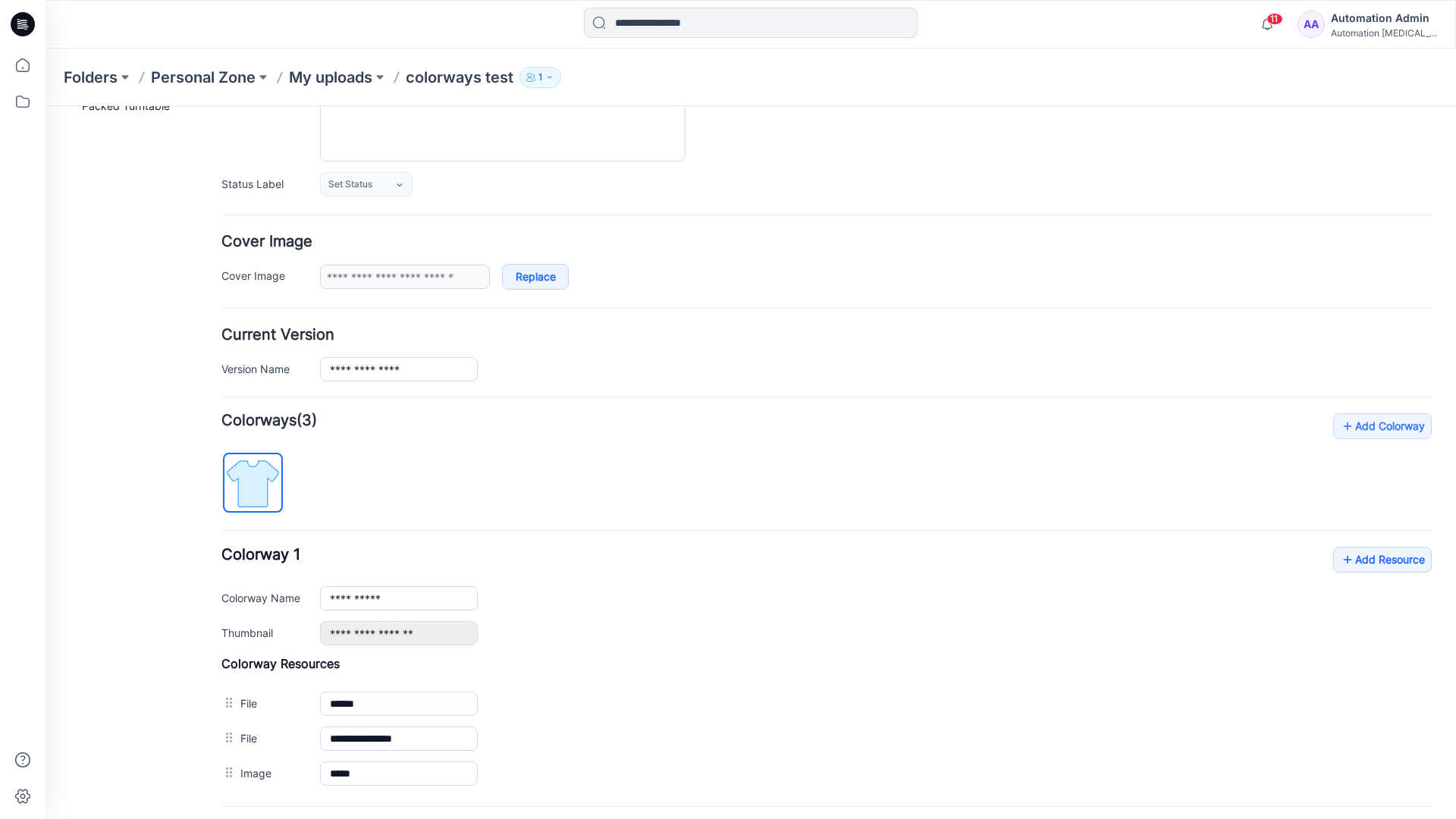
scroll to position [0, 0]
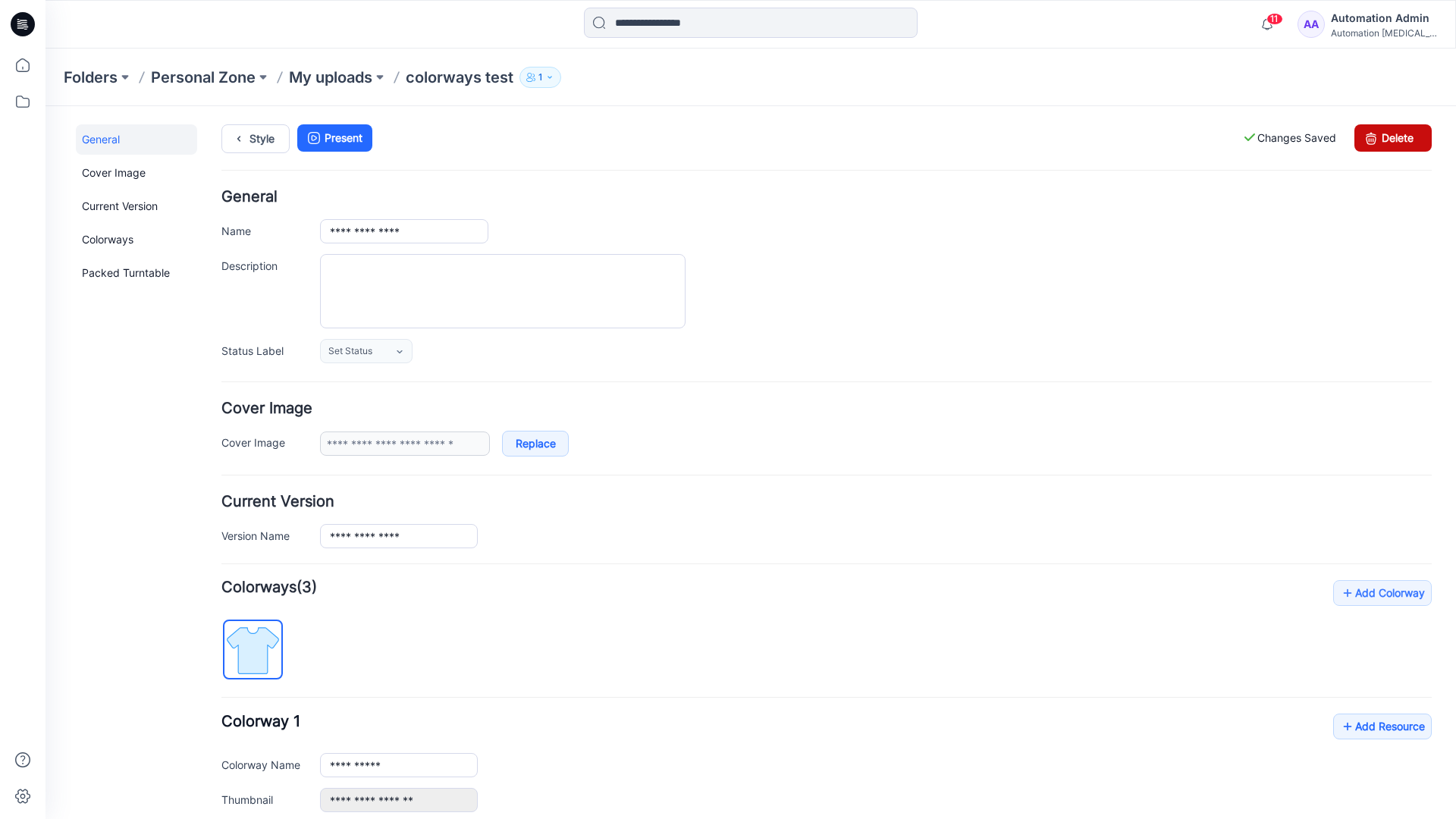
click at [1393, 138] on link "Delete" at bounding box center [1393, 138] width 77 height 27
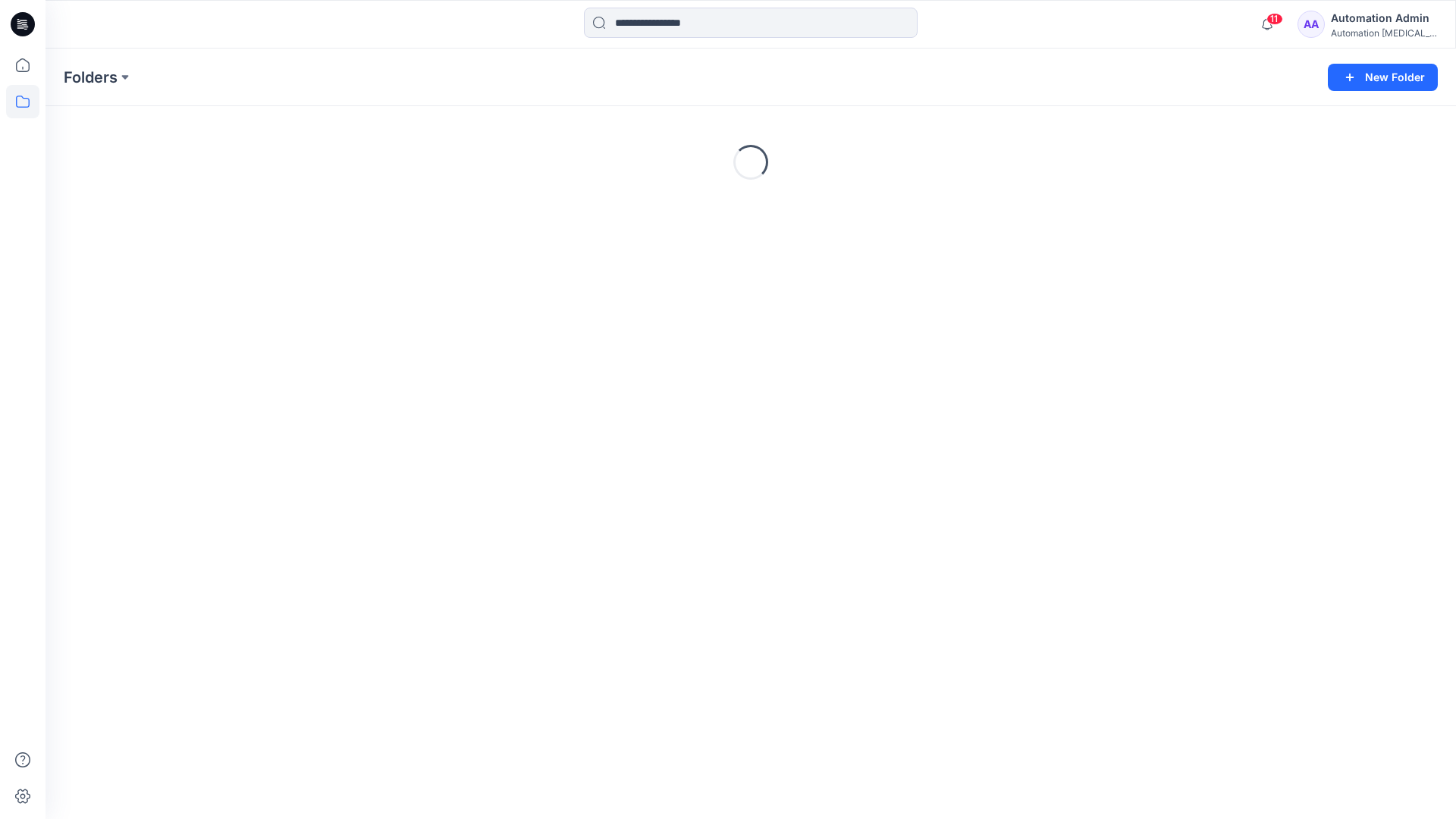
click at [1388, 23] on div "Automation Admin" at bounding box center [1384, 17] width 106 height 18
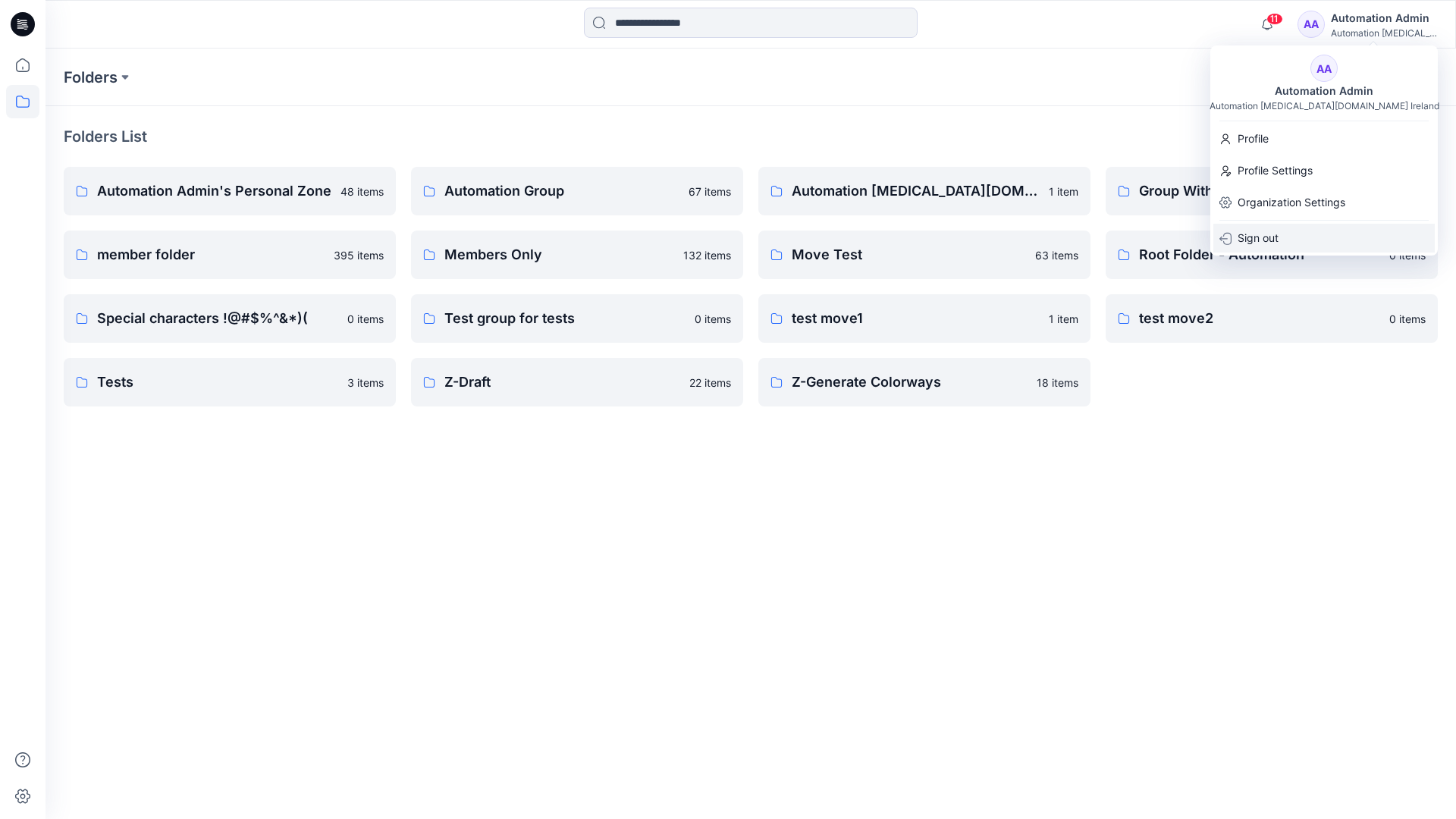
click at [1277, 233] on p "Sign out" at bounding box center [1258, 238] width 41 height 29
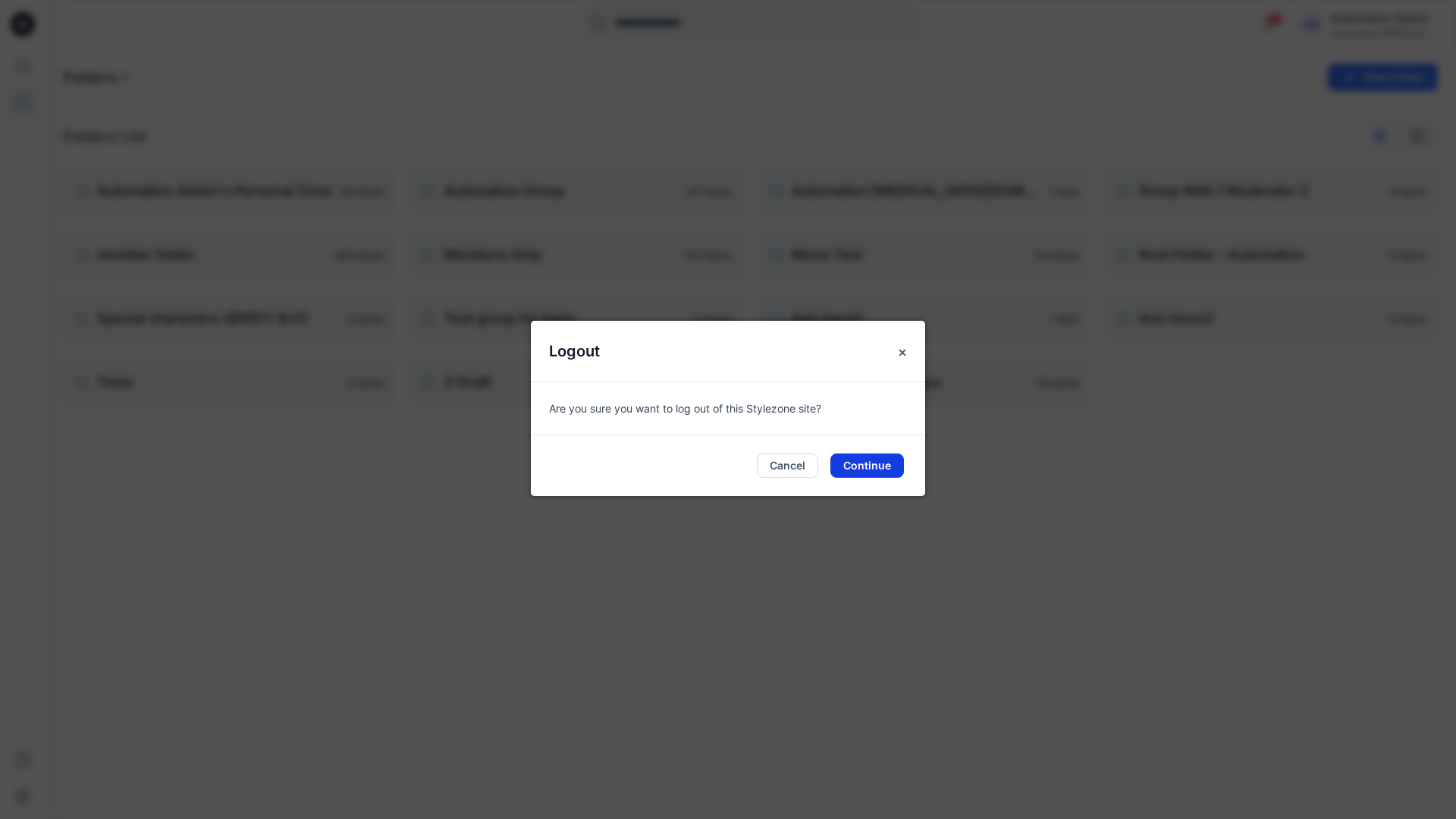
click at [869, 466] on button "Continue" at bounding box center [867, 465] width 73 height 24
